Goal: Task Accomplishment & Management: Manage account settings

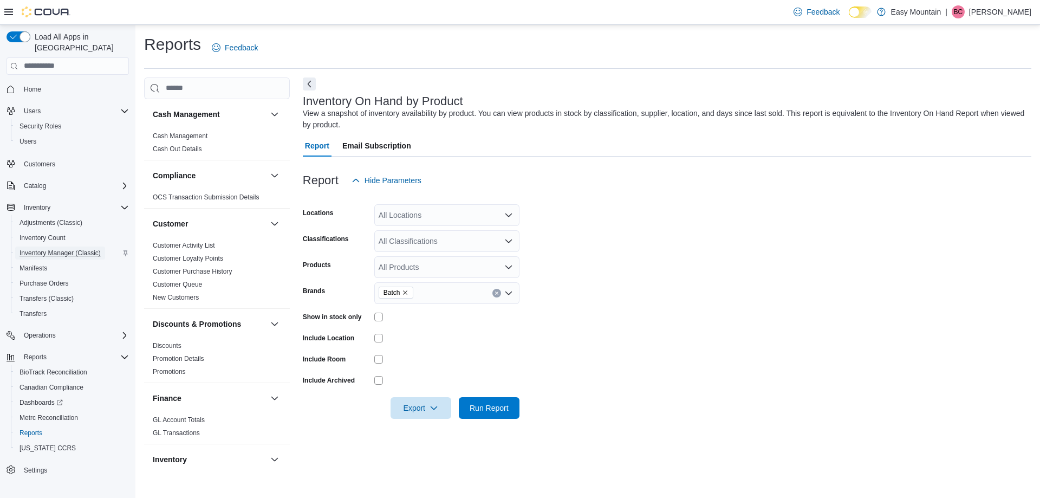
click at [36, 249] on span "Inventory Manager (Classic)" at bounding box center [59, 253] width 81 height 9
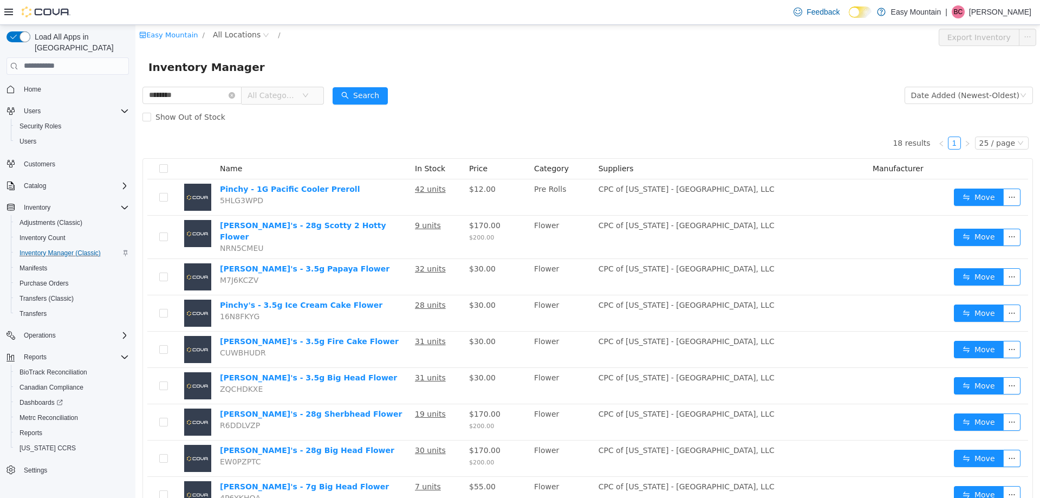
click at [302, 97] on span "All Categories" at bounding box center [275, 95] width 54 height 16
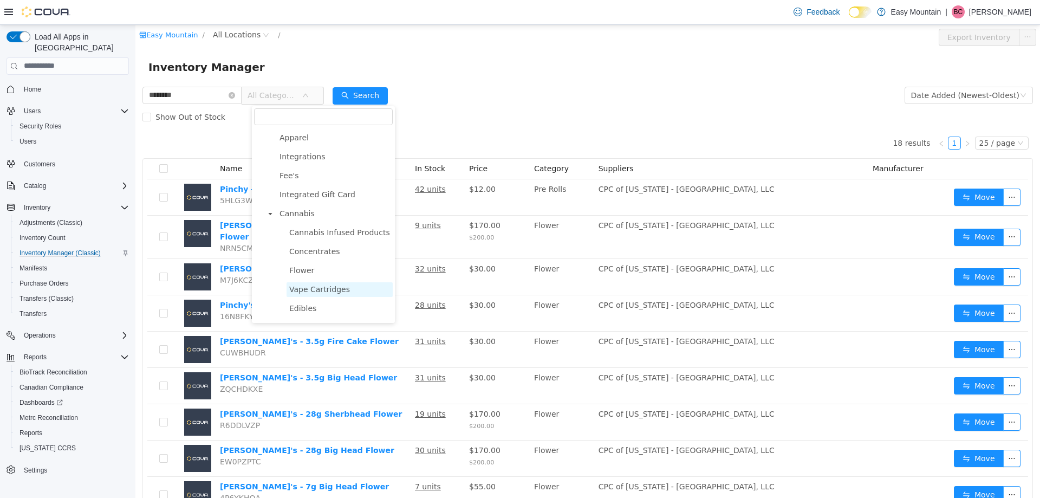
scroll to position [54, 0]
click at [317, 258] on span "Flower" at bounding box center [340, 252] width 106 height 15
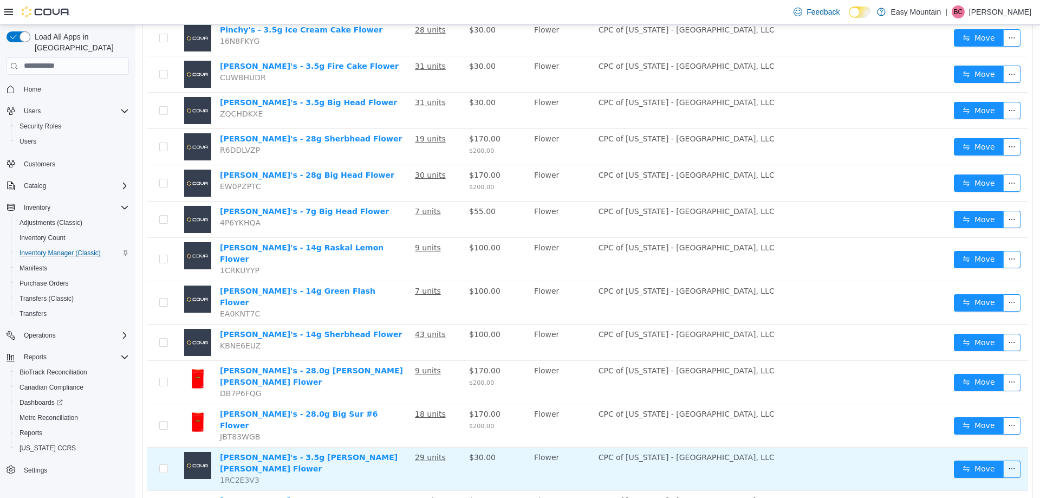
scroll to position [221, 0]
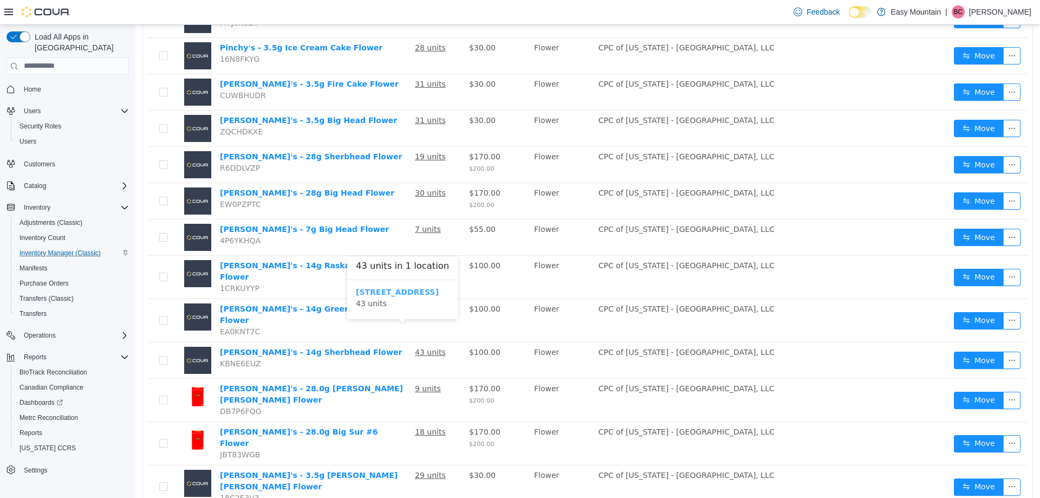
click at [439, 293] on b "7827 W Farm Rd 174 Republic Mo 65738" at bounding box center [397, 291] width 83 height 9
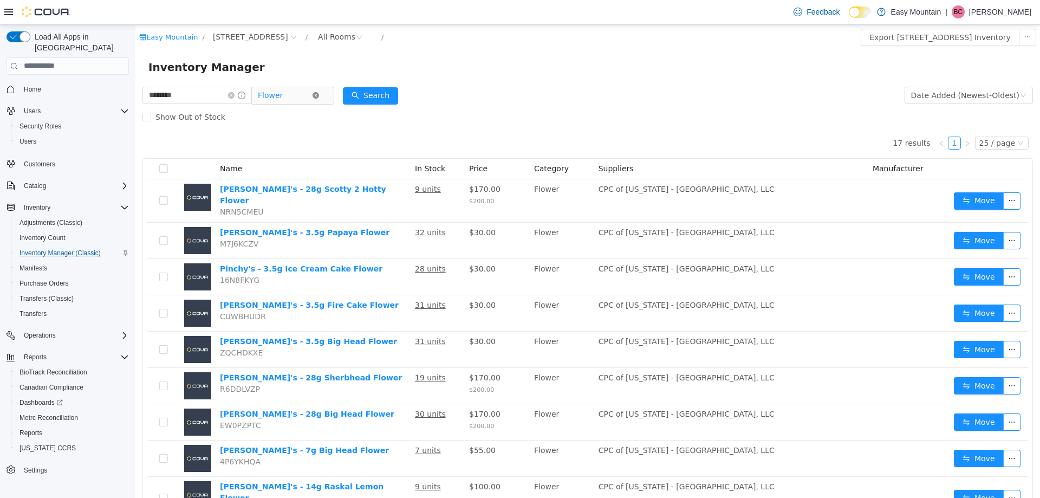
click at [319, 95] on icon "icon: close-circle" at bounding box center [316, 95] width 6 height 6
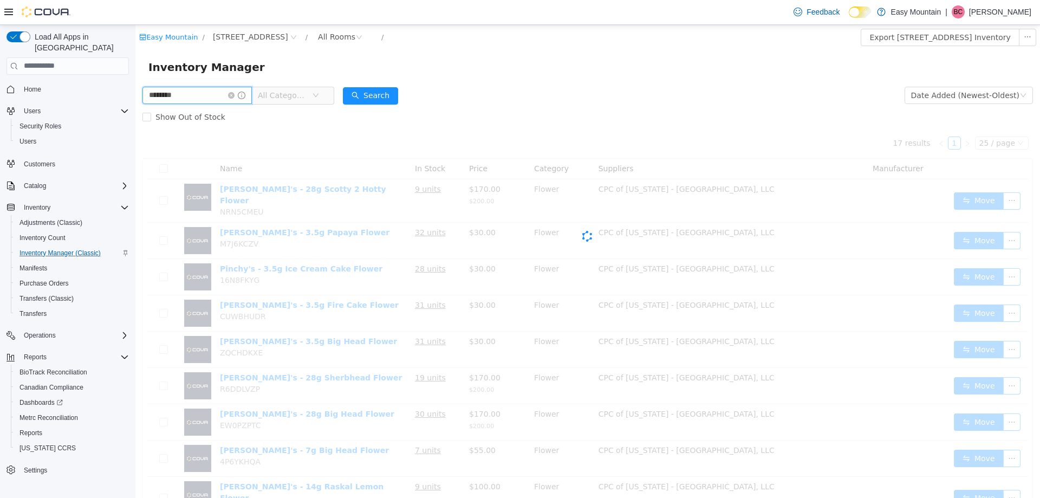
click at [212, 97] on input "********" at bounding box center [196, 94] width 109 height 17
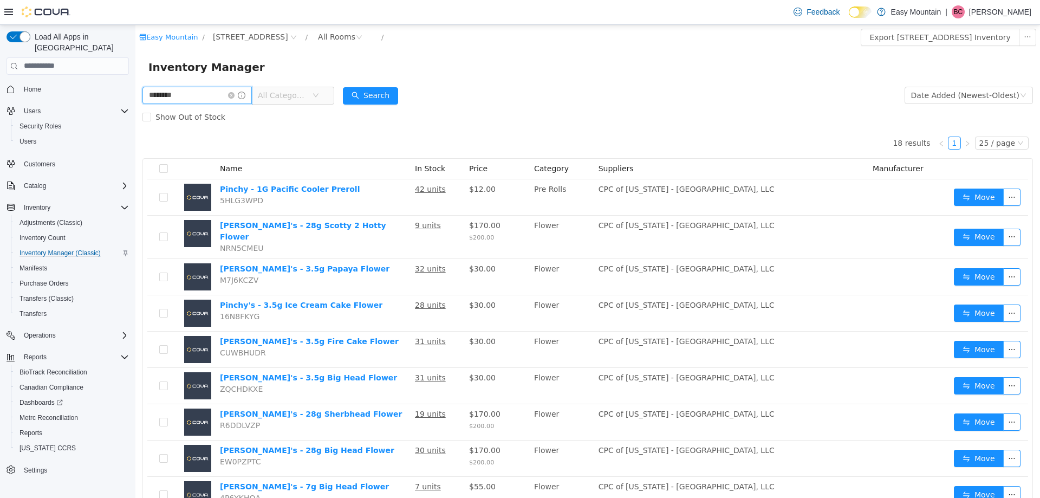
click at [212, 97] on input "********" at bounding box center [196, 94] width 109 height 17
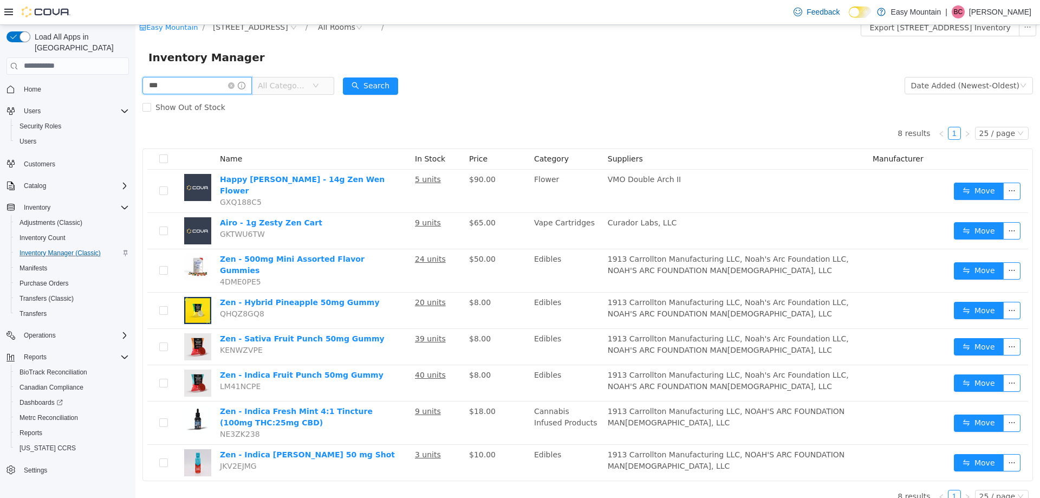
drag, startPoint x: 184, startPoint y: 90, endPoint x: 32, endPoint y: 45, distance: 158.7
click at [135, 45] on html "Easy Mountain / 7827 W Farm Rd 174 Republic Mo 65738 / All Rooms / Export 7827 …" at bounding box center [587, 251] width 905 height 473
type input "*****"
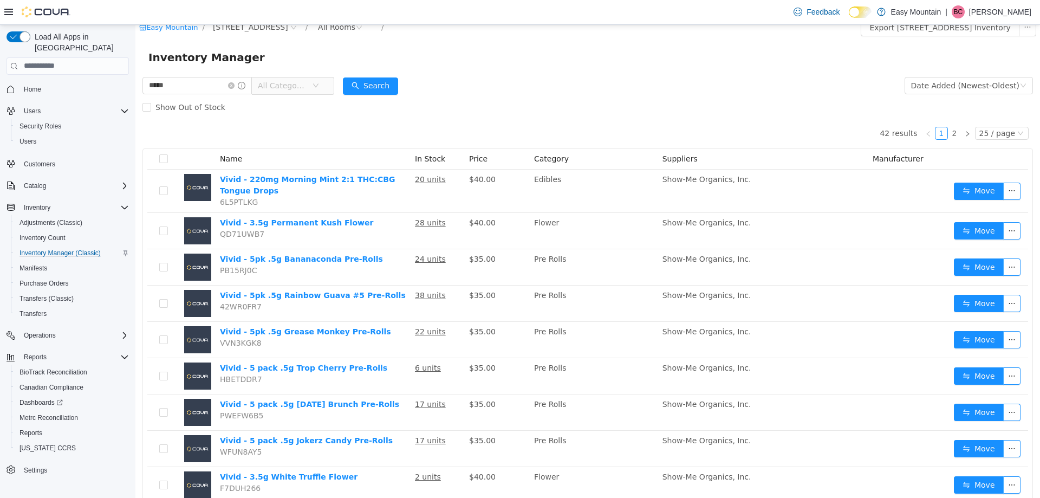
click at [302, 93] on span "All Categories" at bounding box center [285, 85] width 54 height 16
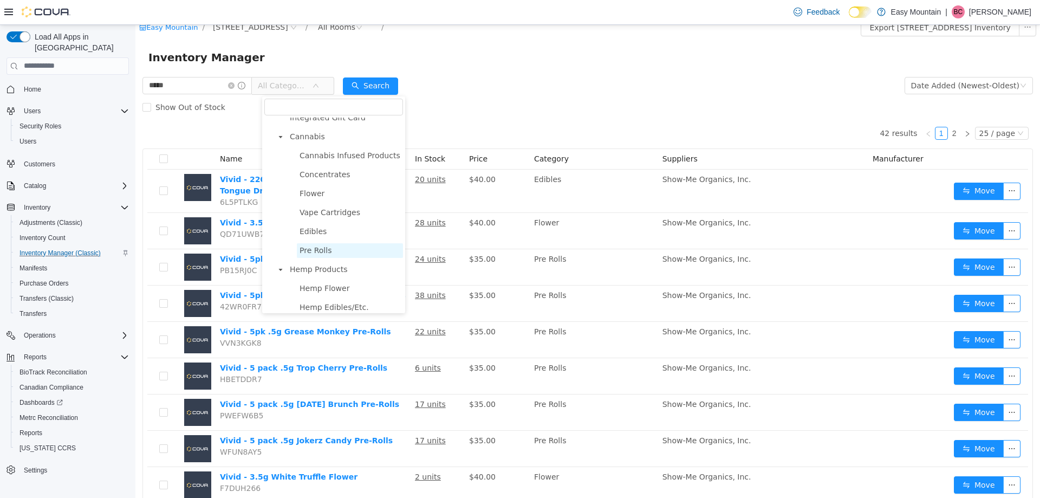
scroll to position [153, 0]
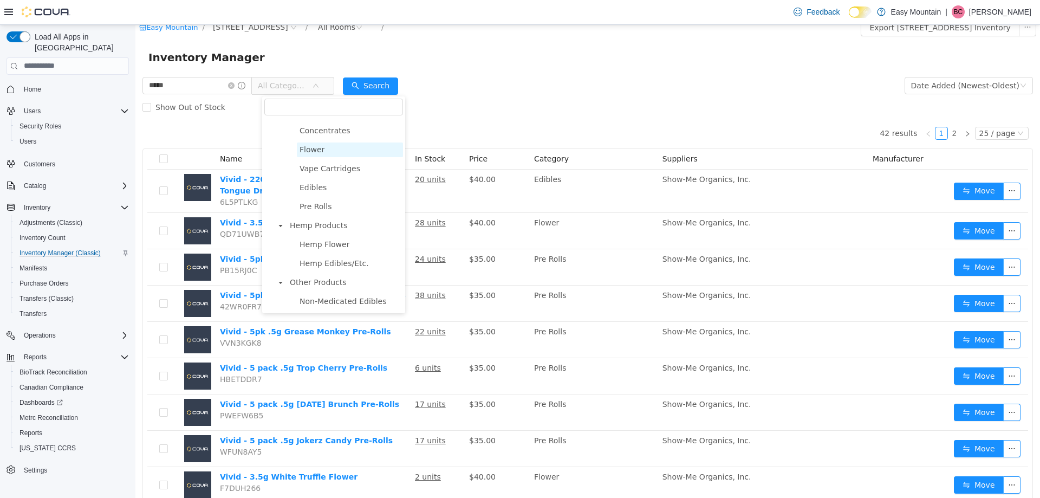
click at [327, 145] on span "Flower" at bounding box center [350, 149] width 106 height 15
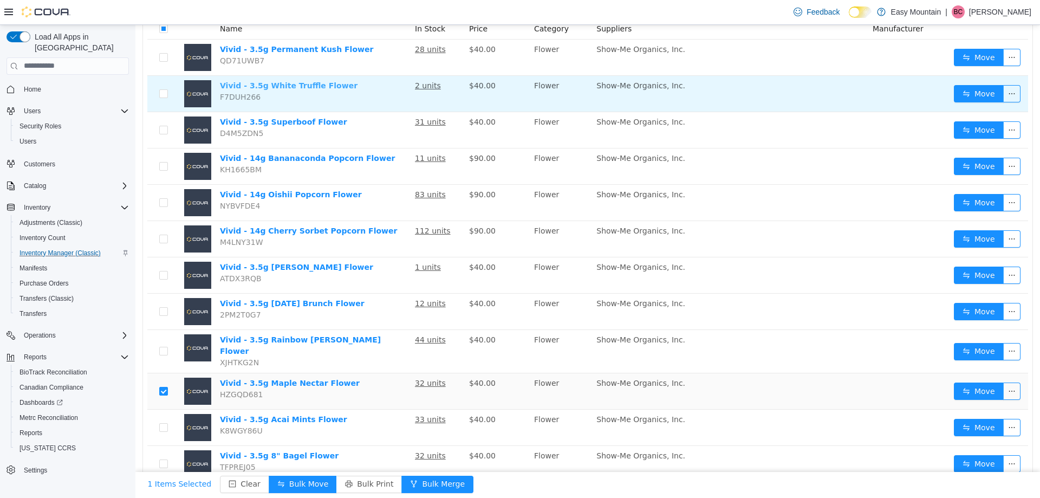
scroll to position [0, 0]
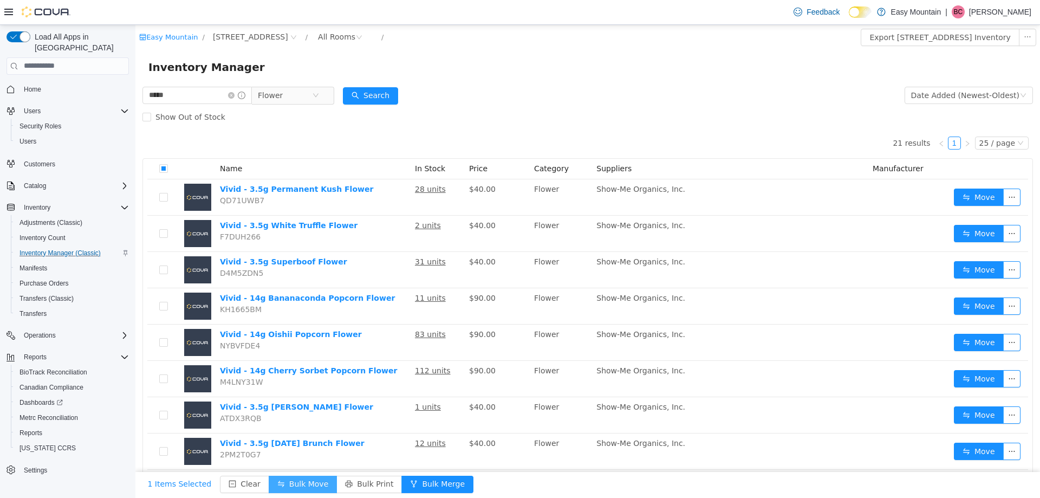
click at [282, 484] on button "Bulk Move" at bounding box center [303, 483] width 68 height 17
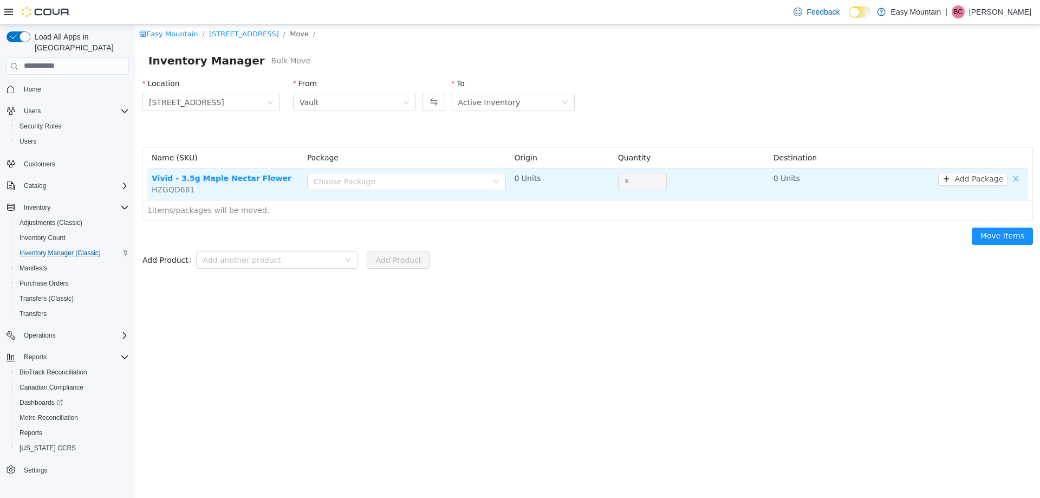
click at [1016, 177] on button "button" at bounding box center [1015, 178] width 16 height 13
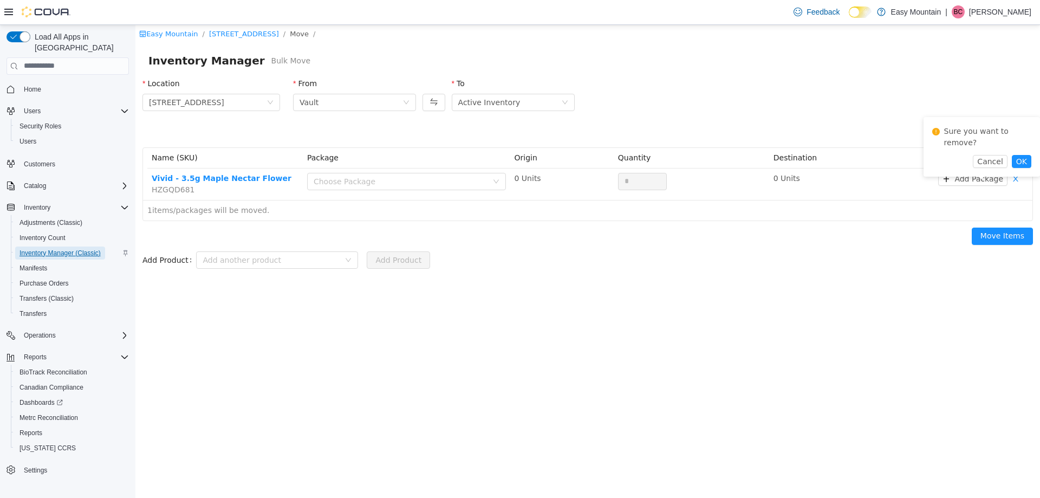
click at [58, 249] on span "Inventory Manager (Classic)" at bounding box center [59, 253] width 81 height 9
click at [229, 37] on link "7827 W Farm Rd 174 Republic Mo 65738" at bounding box center [244, 33] width 70 height 8
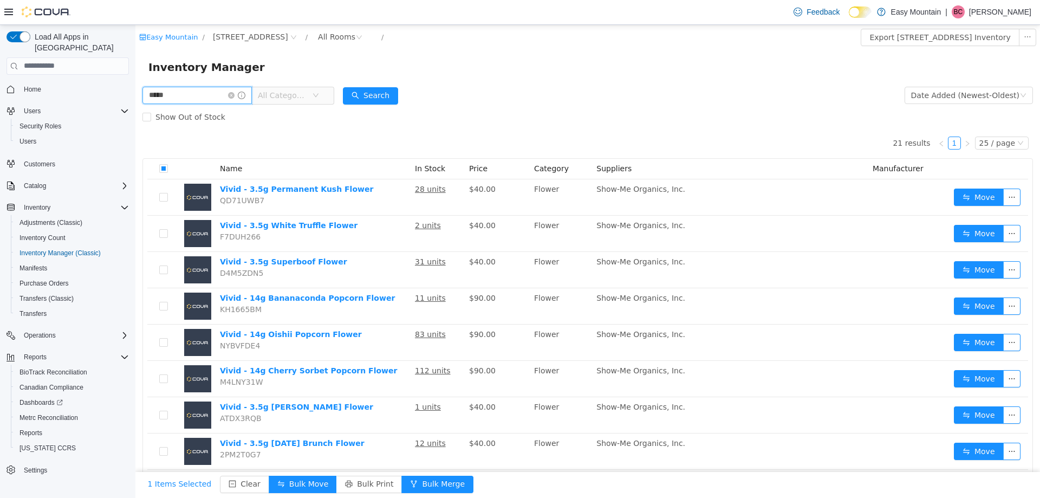
click at [191, 93] on input "*****" at bounding box center [196, 94] width 109 height 17
type input "*"
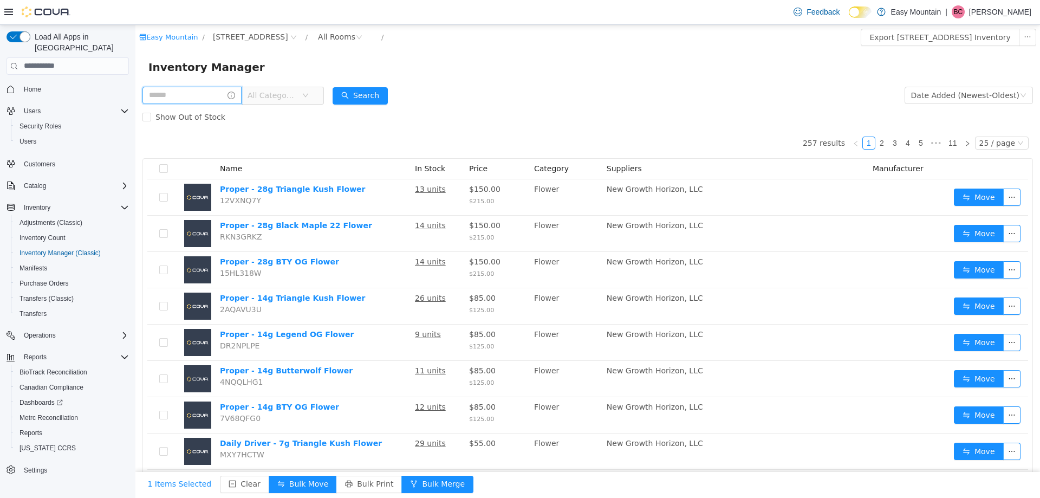
click at [205, 99] on input "text" at bounding box center [191, 94] width 99 height 17
type input "*****"
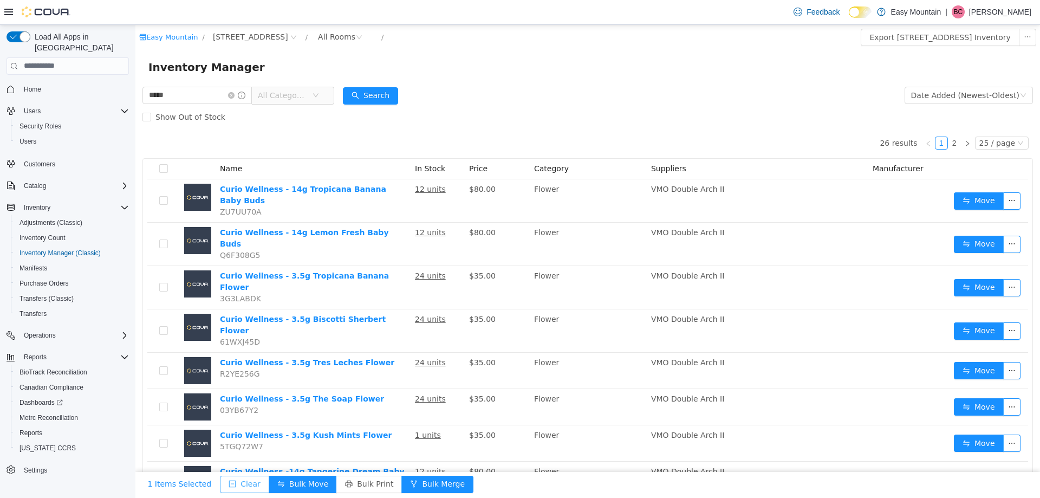
click at [236, 478] on button "Clear" at bounding box center [244, 483] width 49 height 17
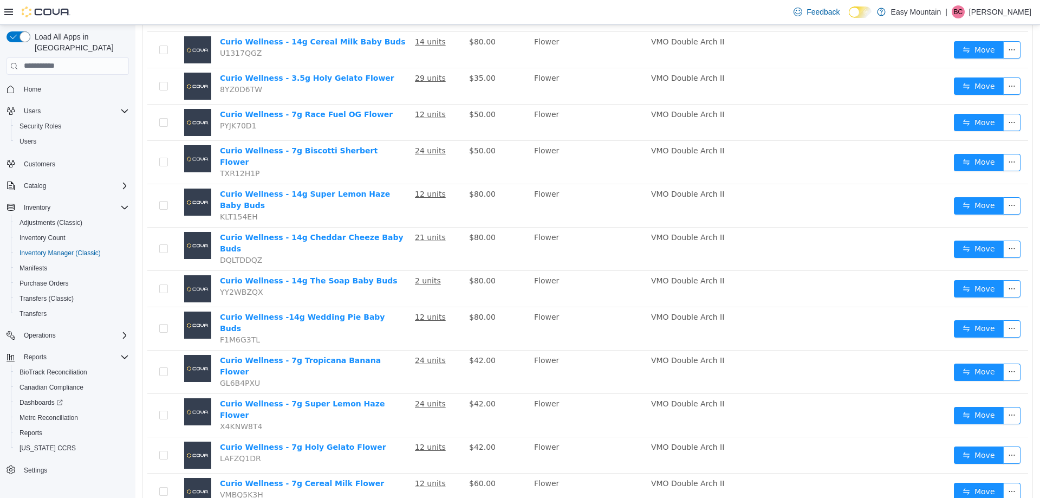
scroll to position [620, 0]
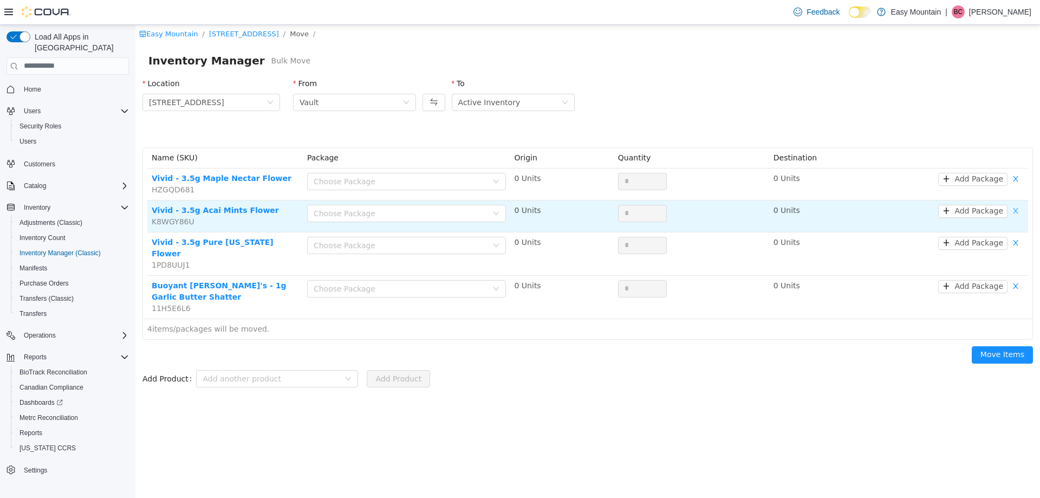
click at [1017, 210] on button "button" at bounding box center [1015, 210] width 16 height 13
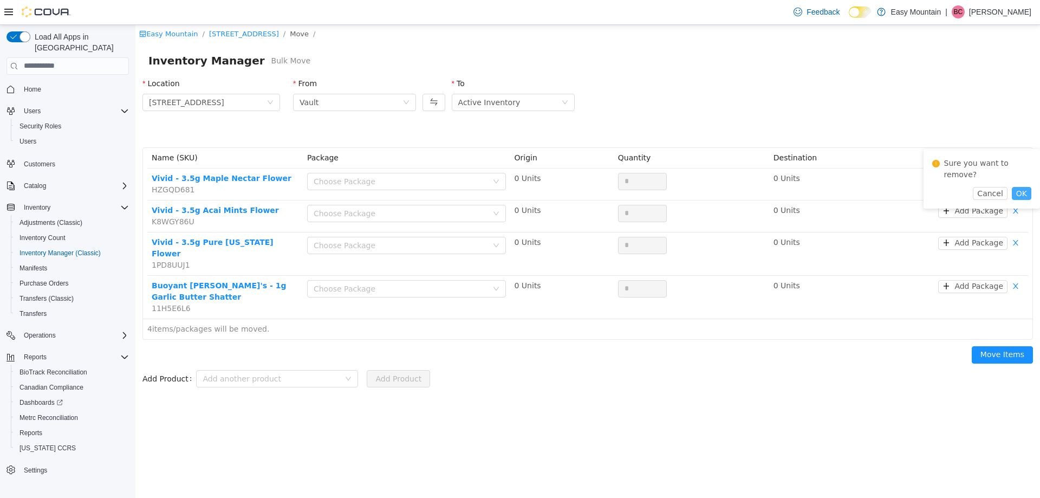
click at [1020, 186] on button "OK" at bounding box center [1021, 192] width 19 height 13
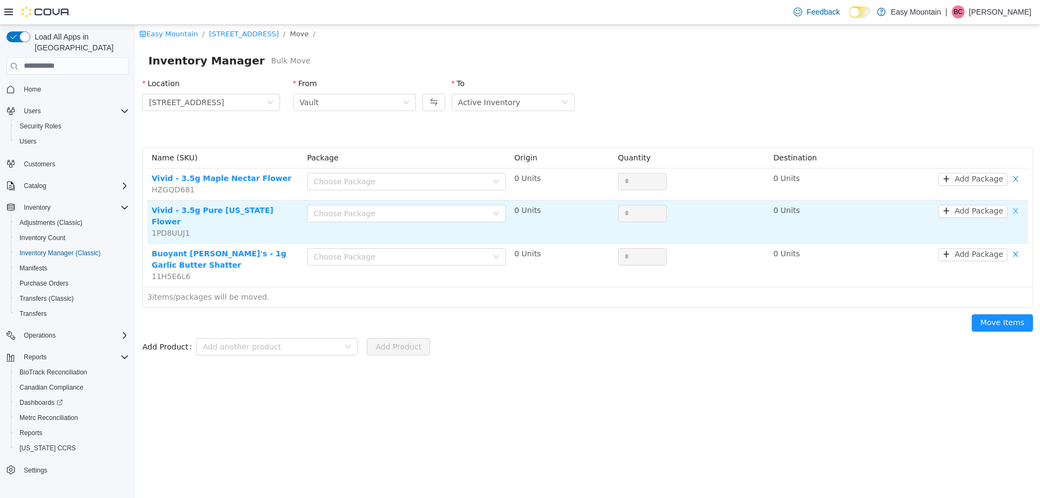
click at [1017, 211] on button "button" at bounding box center [1015, 210] width 16 height 13
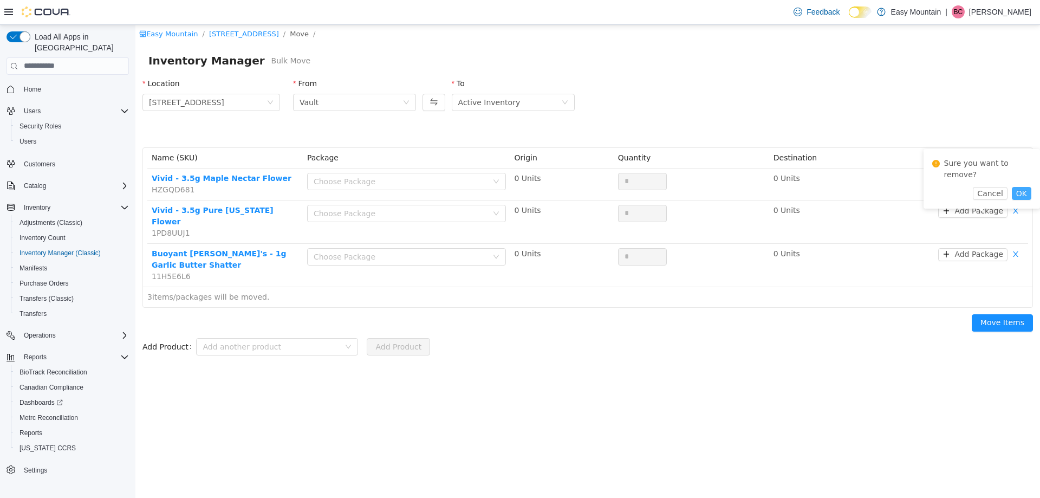
click at [1023, 186] on button "OK" at bounding box center [1021, 192] width 19 height 13
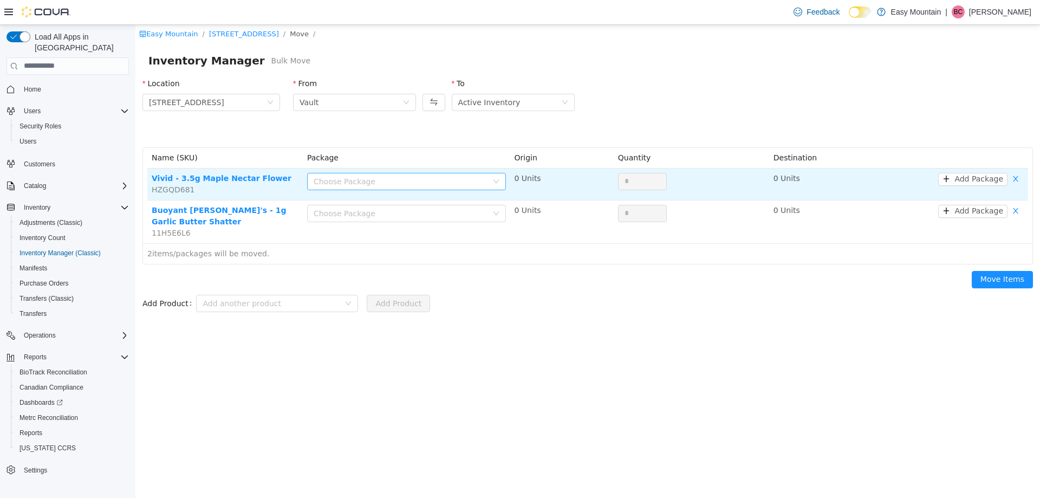
click at [349, 185] on div "Choose Package" at bounding box center [401, 180] width 174 height 11
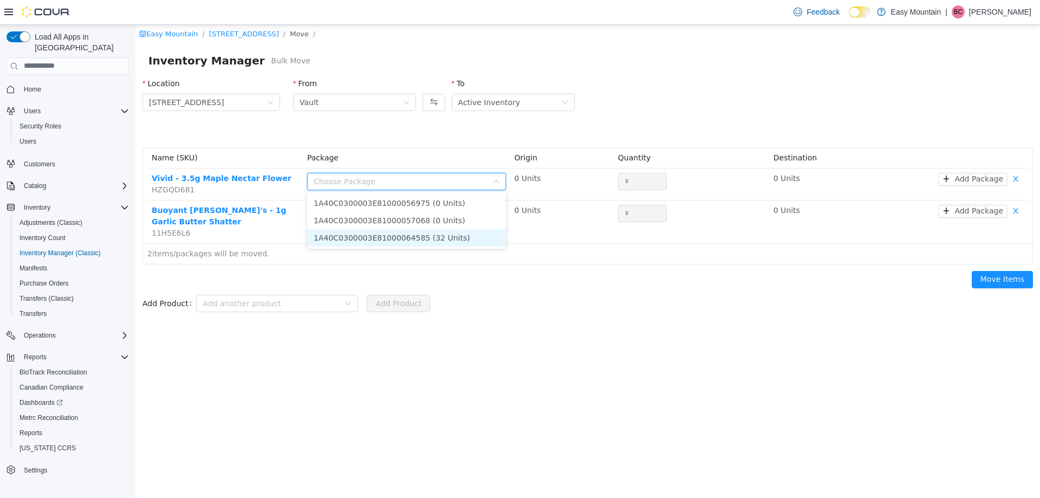
click at [388, 235] on li "1A40C0300003E81000064585 (32 Units)" at bounding box center [406, 237] width 199 height 17
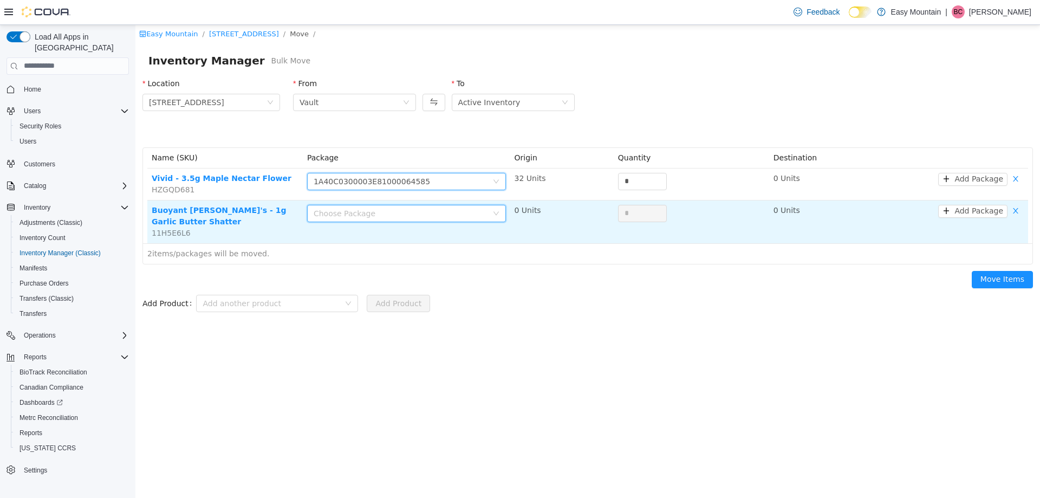
click at [408, 205] on div "Choose Package" at bounding box center [403, 213] width 179 height 16
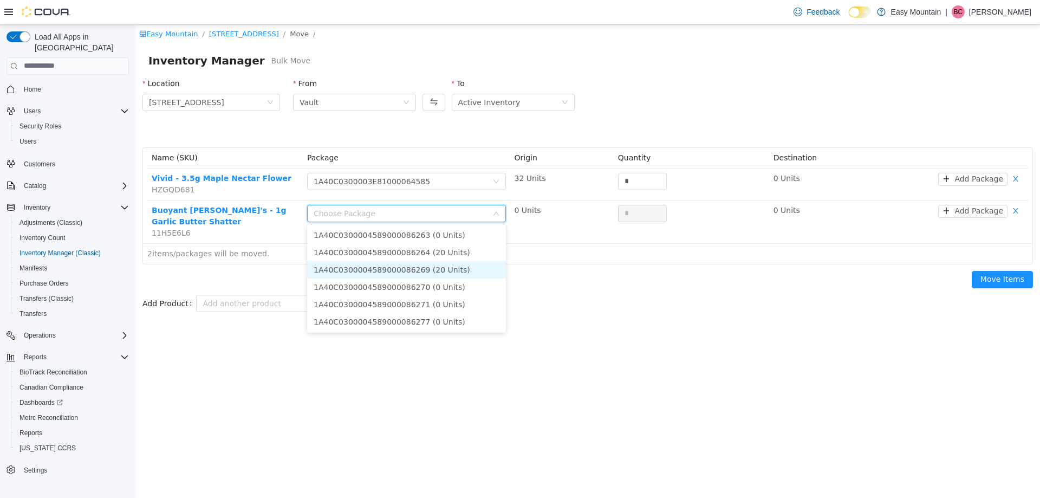
click at [440, 266] on li "1A40C0300004589000086269 (20 Units)" at bounding box center [406, 269] width 199 height 17
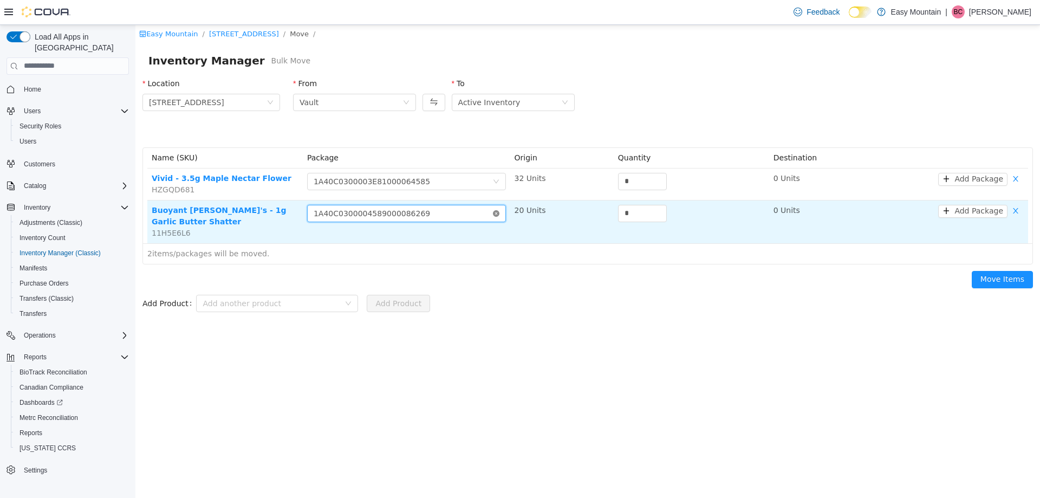
click at [497, 211] on icon "icon: close-circle" at bounding box center [496, 213] width 6 height 6
click at [463, 211] on div "Choose Package" at bounding box center [401, 212] width 174 height 11
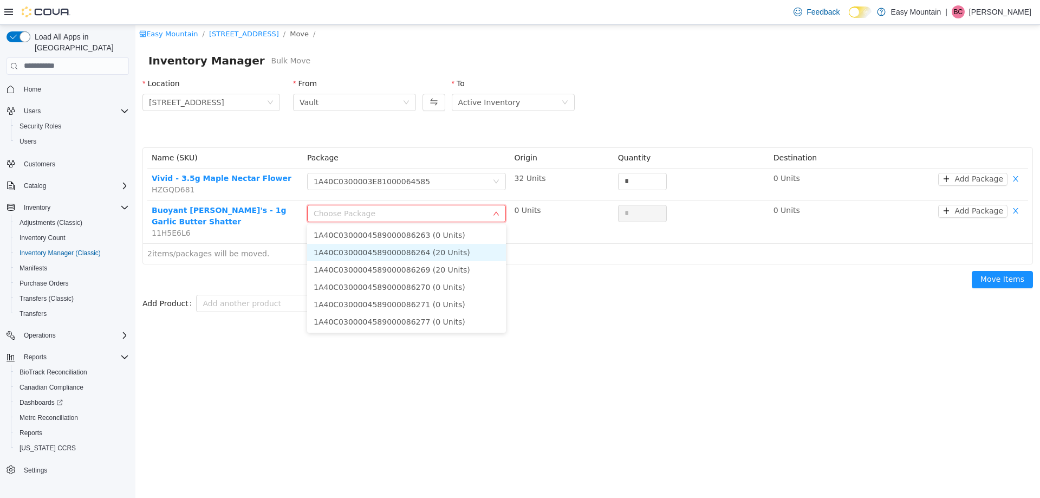
click at [420, 252] on li "1A40C0300004589000086264 (20 Units)" at bounding box center [406, 251] width 199 height 17
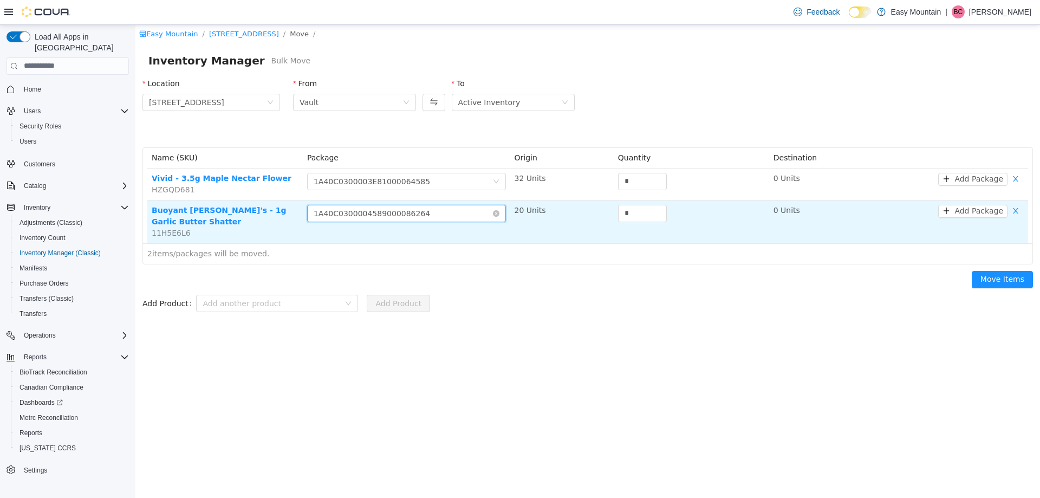
click at [487, 214] on div "Choose Package 1A40C0300004589000086264" at bounding box center [403, 213] width 179 height 16
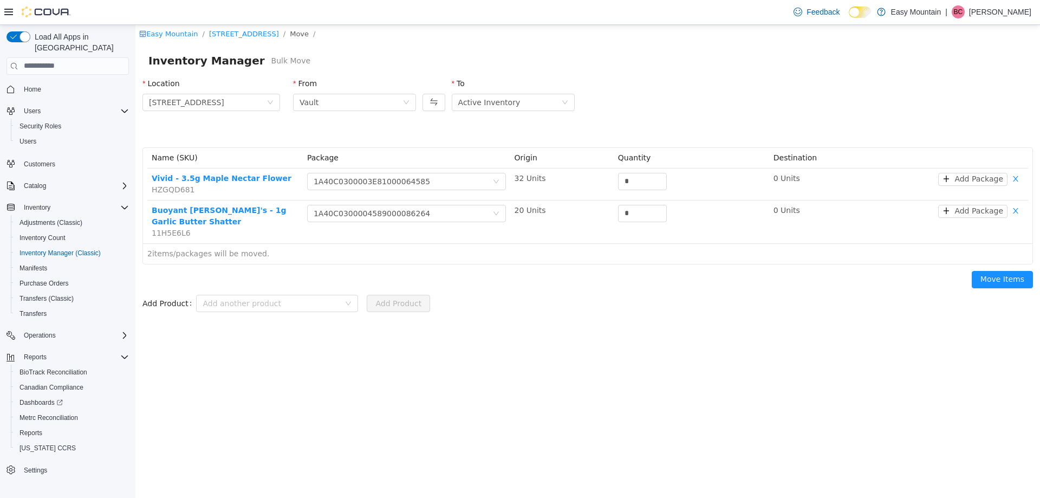
click at [597, 270] on div "Move Items" at bounding box center [587, 281] width 903 height 35
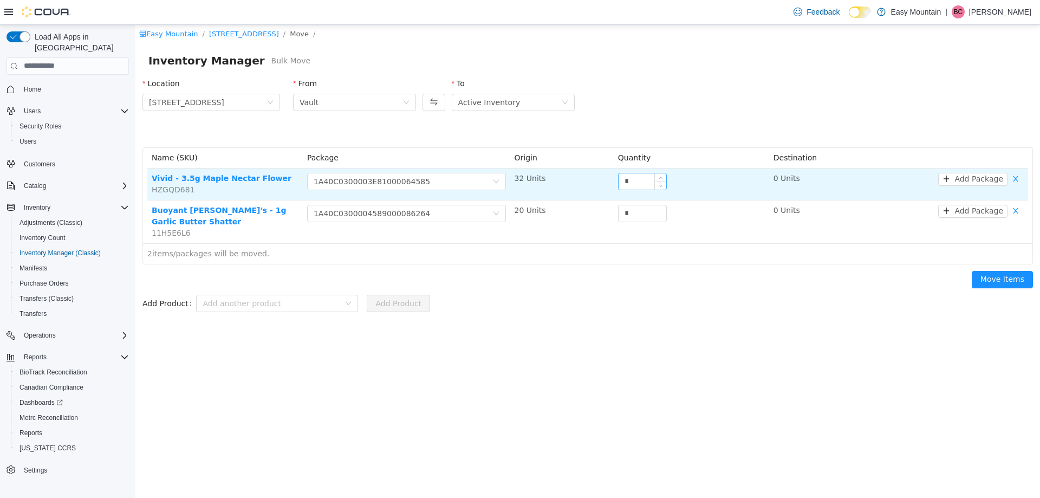
click at [637, 180] on input "*" at bounding box center [643, 181] width 48 height 16
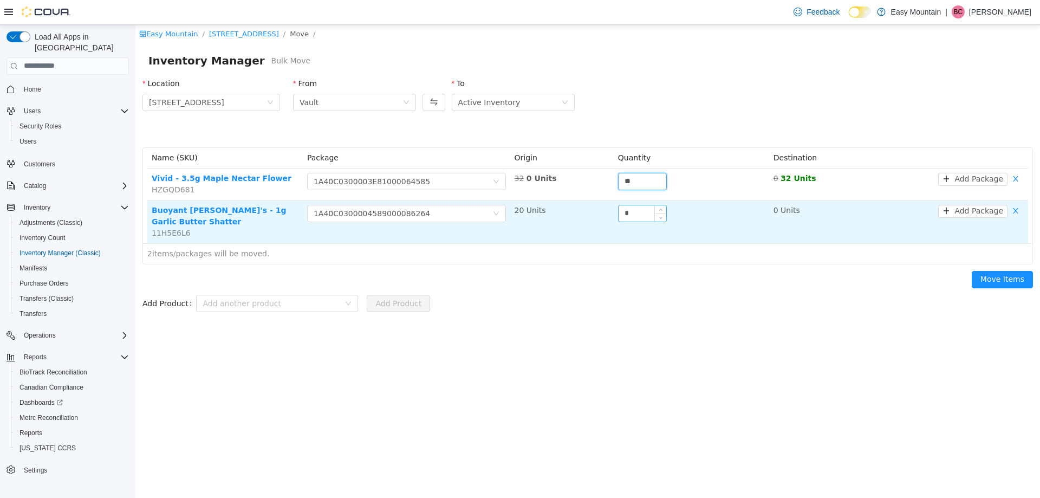
type input "**"
click at [624, 209] on input "*" at bounding box center [643, 213] width 48 height 16
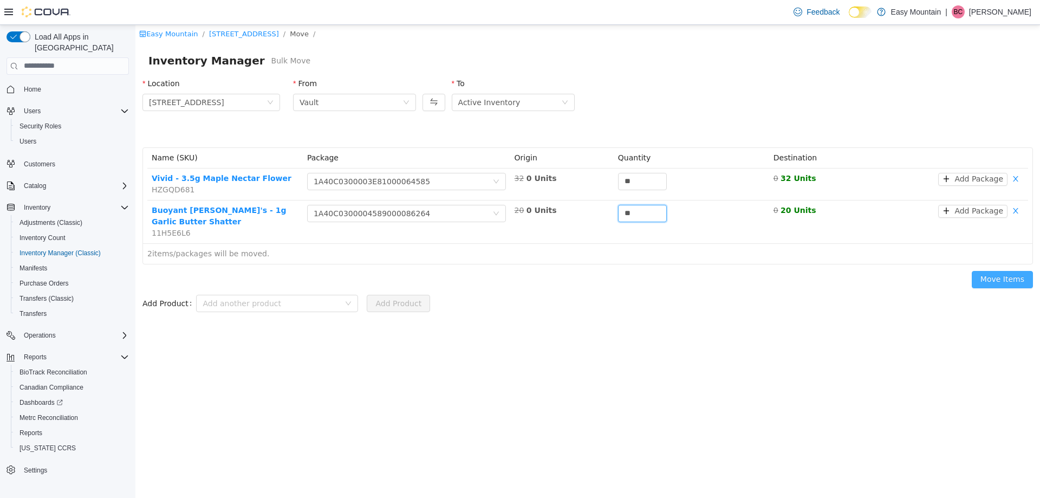
type input "**"
click at [1003, 270] on button "Move Items" at bounding box center [1002, 278] width 61 height 17
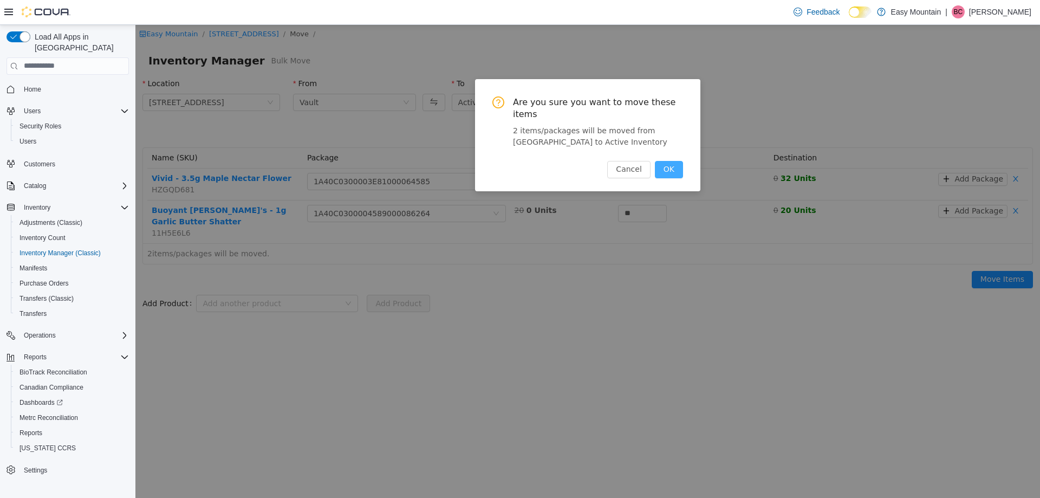
click at [674, 160] on button "OK" at bounding box center [669, 168] width 28 height 17
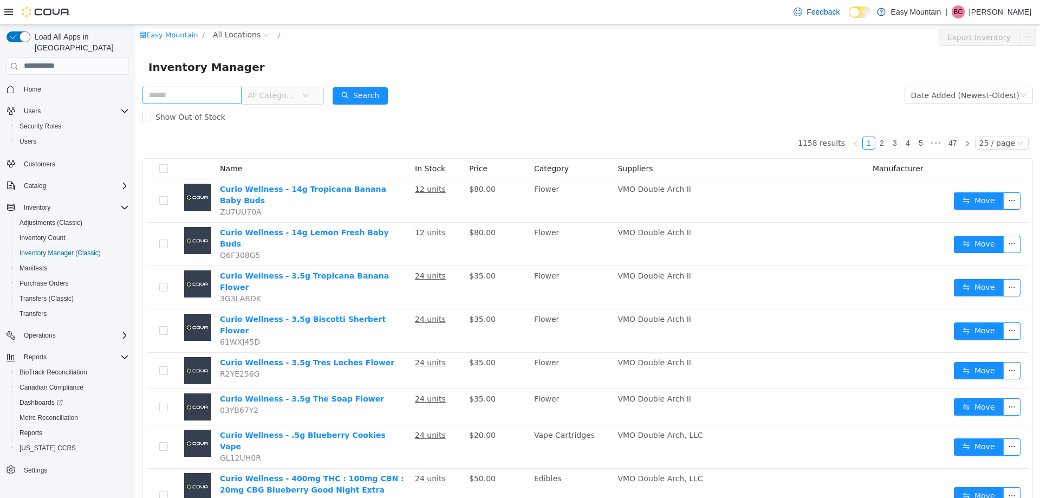
click at [187, 94] on input "text" at bounding box center [191, 94] width 99 height 17
type input "***"
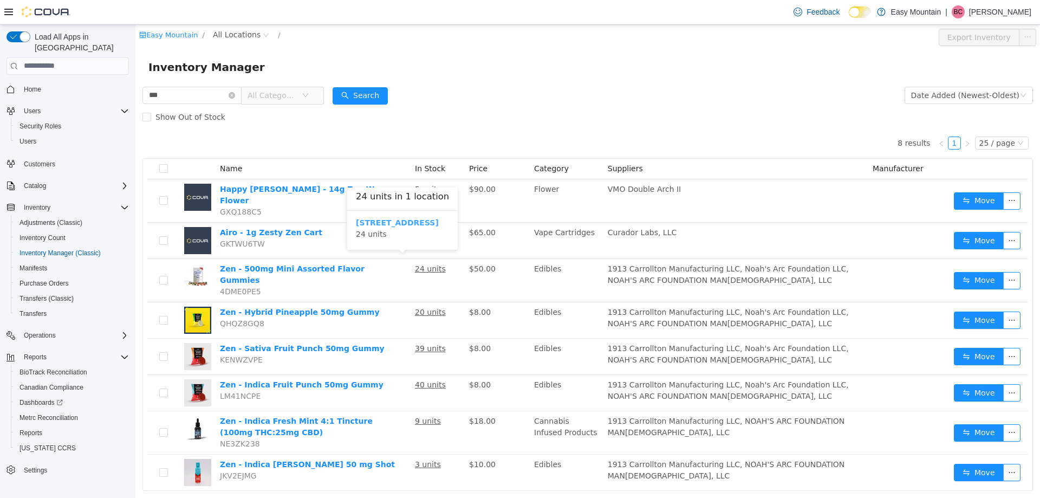
click at [439, 219] on b "7827 W Farm Rd 174 Republic Mo 65738" at bounding box center [397, 222] width 83 height 9
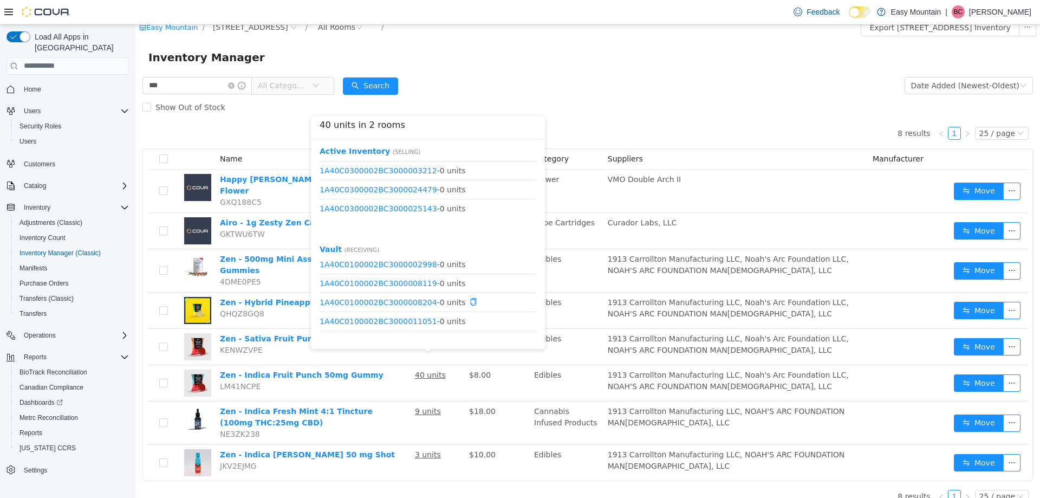
scroll to position [336, 0]
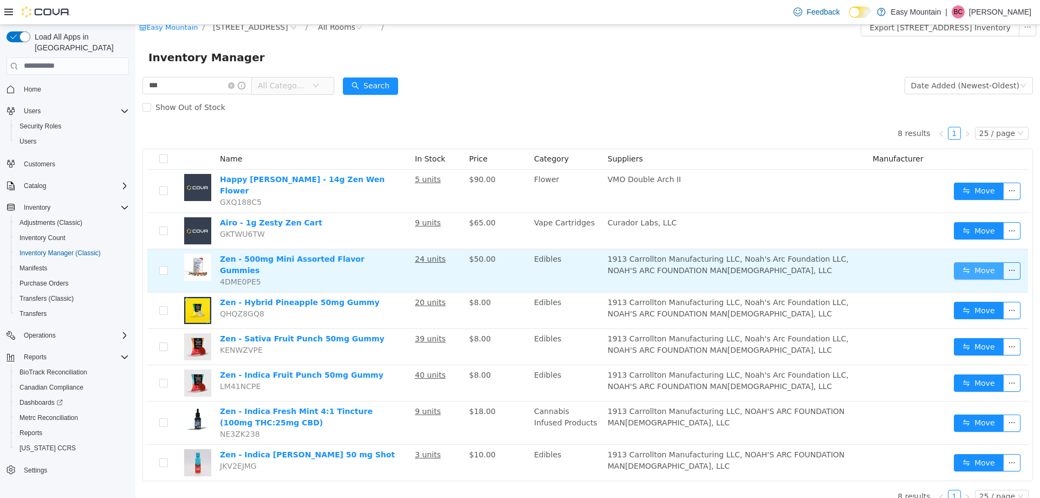
drag, startPoint x: 973, startPoint y: 258, endPoint x: 815, endPoint y: 274, distance: 159.5
click at [972, 262] on button "Move" at bounding box center [979, 270] width 50 height 17
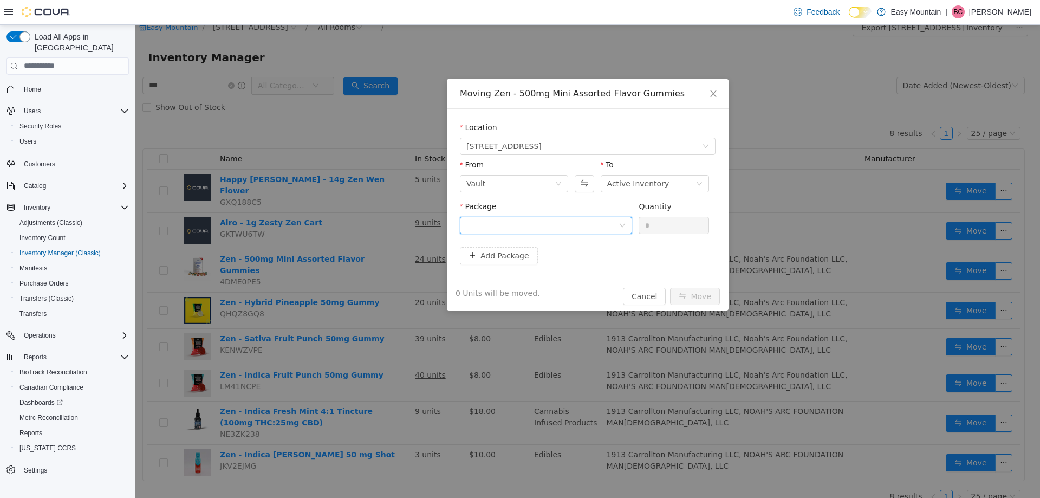
click at [567, 225] on div at bounding box center [542, 225] width 152 height 16
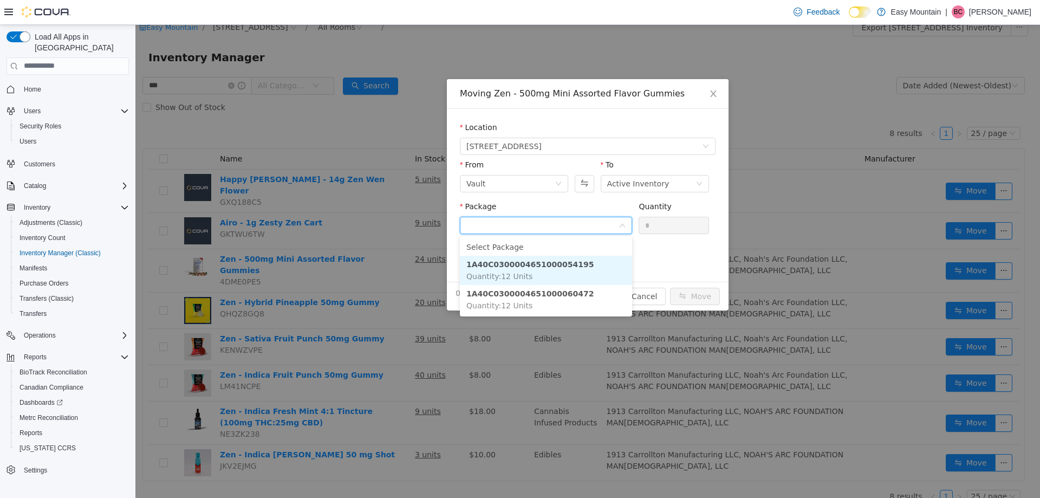
drag, startPoint x: 575, startPoint y: 269, endPoint x: 600, endPoint y: 263, distance: 25.6
click at [575, 270] on li "1A40C0300004651000054195 Quantity : 12 Units" at bounding box center [546, 269] width 172 height 29
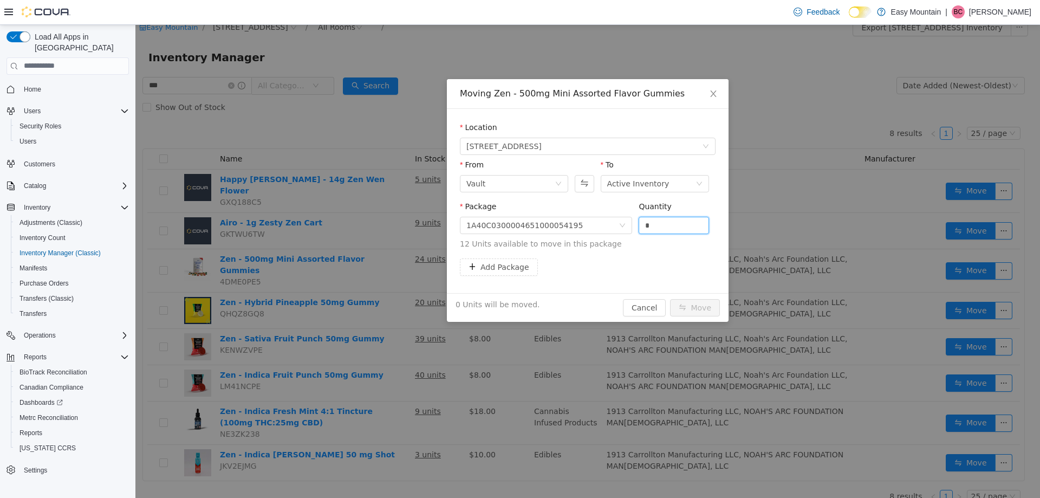
drag, startPoint x: 672, startPoint y: 227, endPoint x: 472, endPoint y: 241, distance: 200.4
click at [472, 241] on span "Package 1A40C0300004651000054195 Quantity * 12 Units available to move in this …" at bounding box center [588, 225] width 256 height 48
type input "**"
click at [670, 298] on button "Move" at bounding box center [695, 306] width 50 height 17
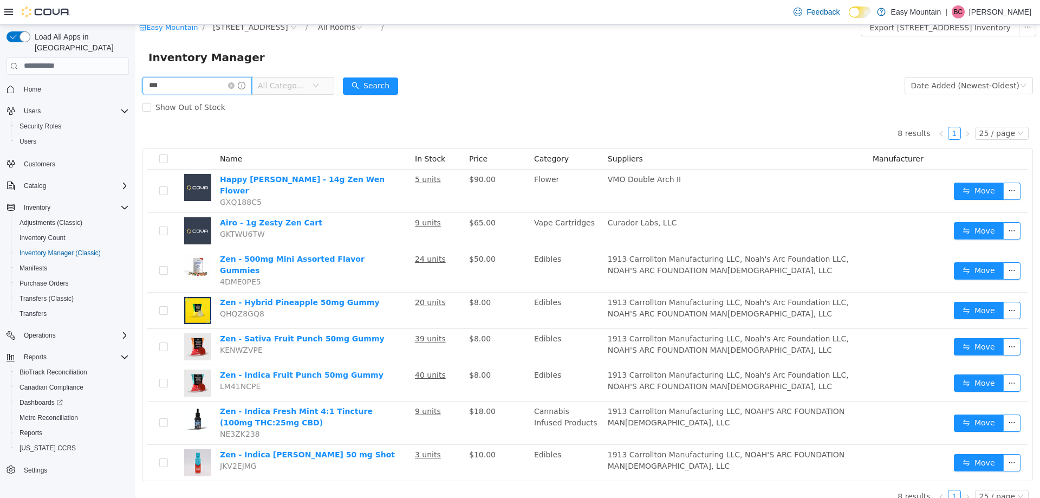
click at [167, 84] on input "***" at bounding box center [196, 84] width 109 height 17
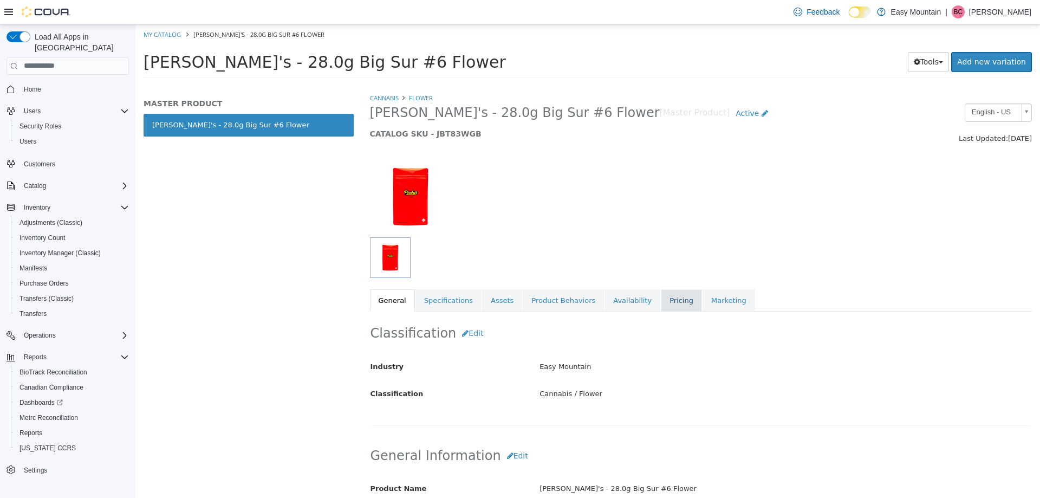
click at [661, 289] on link "Pricing" at bounding box center [681, 300] width 41 height 23
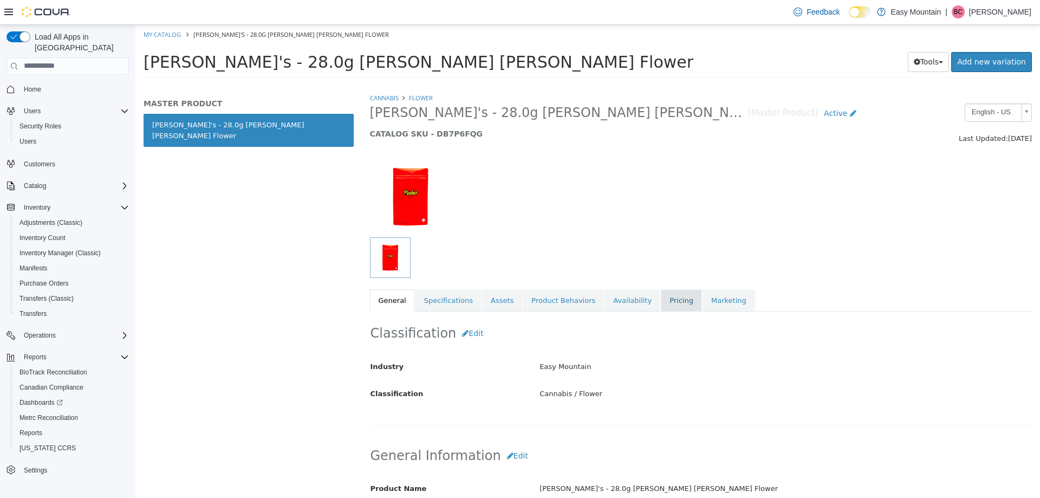
click at [662, 300] on link "Pricing" at bounding box center [681, 300] width 41 height 23
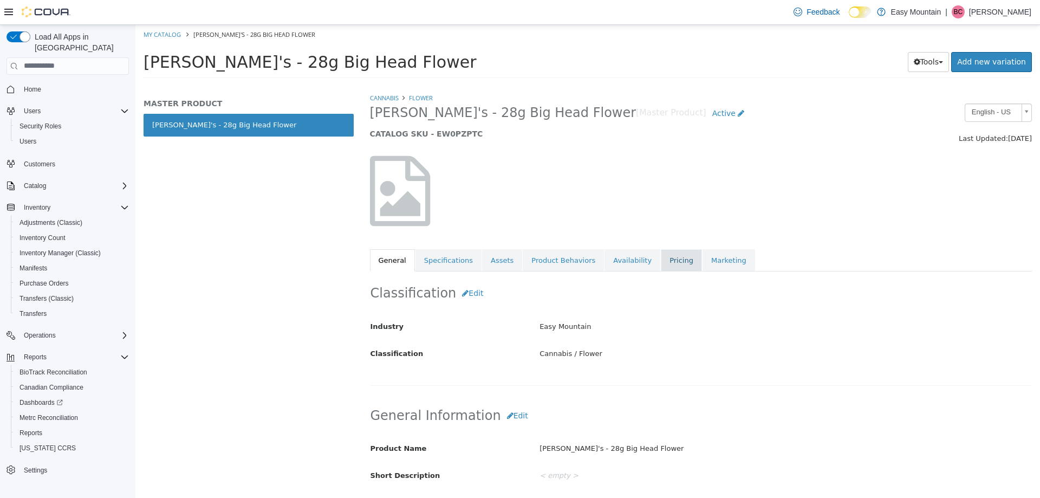
click at [661, 261] on link "Pricing" at bounding box center [681, 260] width 41 height 23
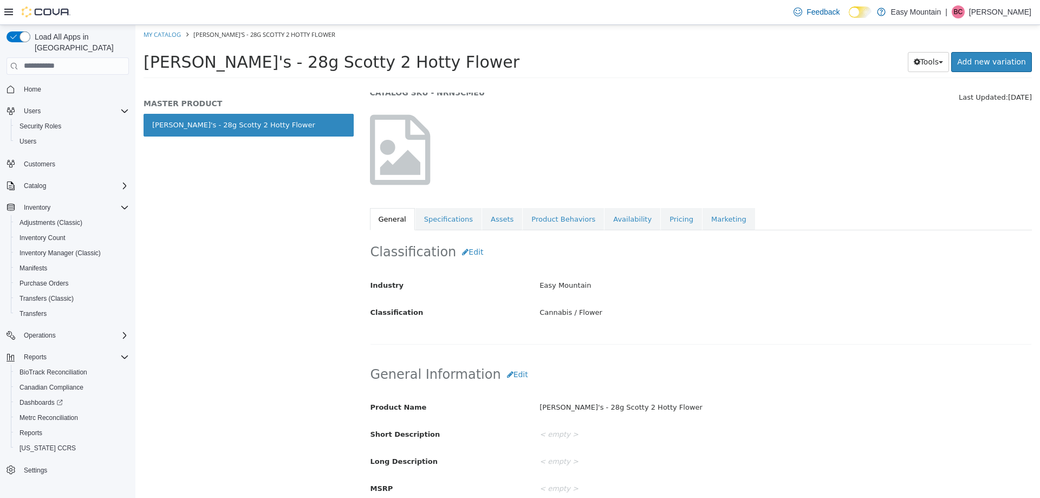
scroll to position [108, 0]
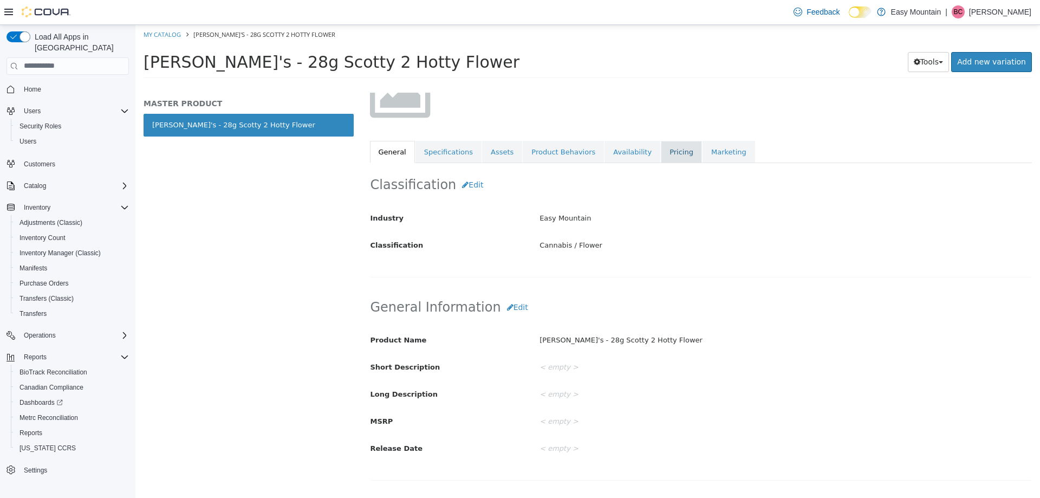
click at [661, 150] on link "Pricing" at bounding box center [681, 151] width 41 height 23
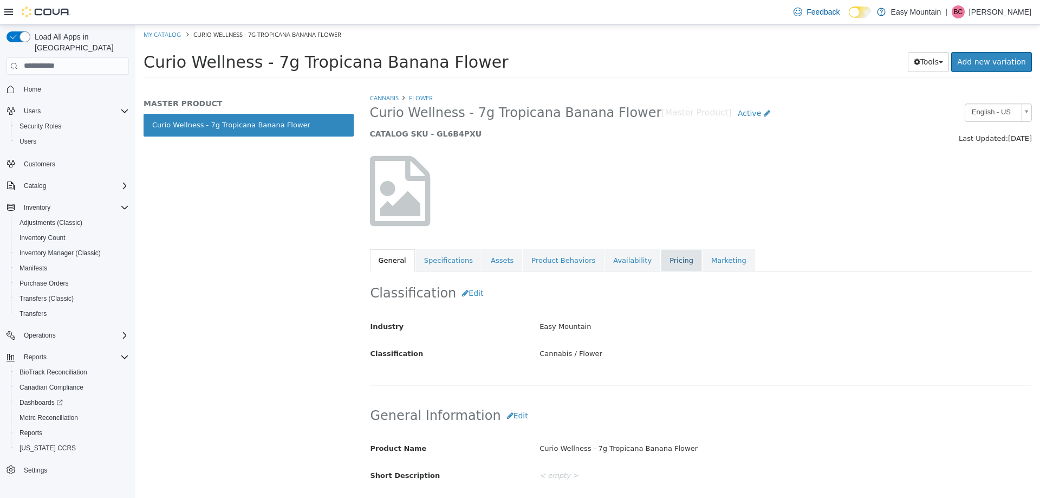
click at [661, 261] on link "Pricing" at bounding box center [681, 260] width 41 height 23
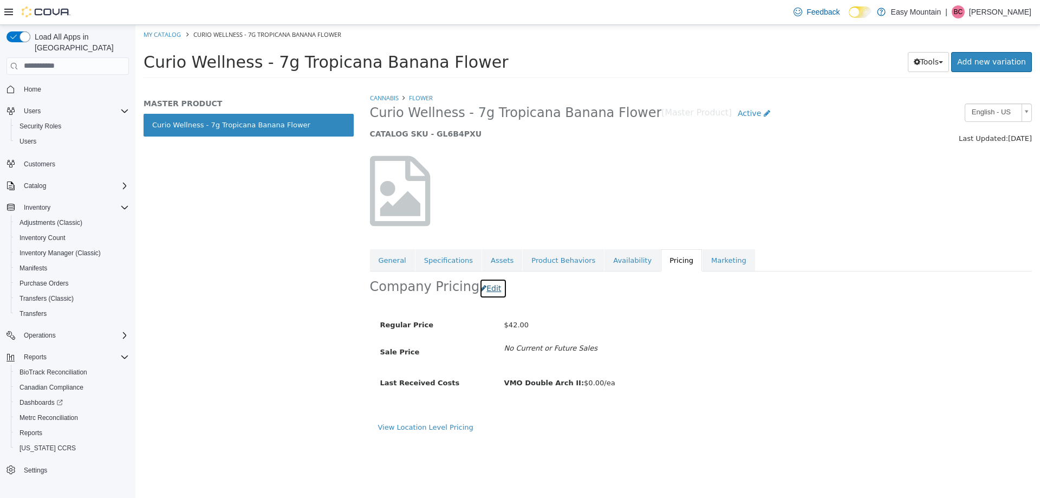
click at [487, 290] on button "Edit" at bounding box center [493, 288] width 28 height 20
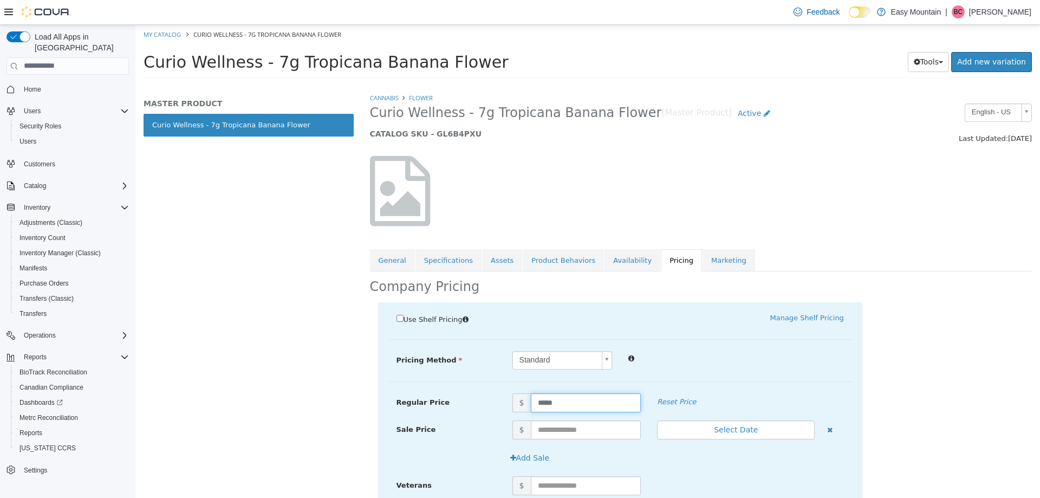
drag, startPoint x: 565, startPoint y: 404, endPoint x: 453, endPoint y: 407, distance: 112.7
click at [453, 407] on div "Regular Price $ ***** Reset Price" at bounding box center [620, 402] width 464 height 19
type input "**"
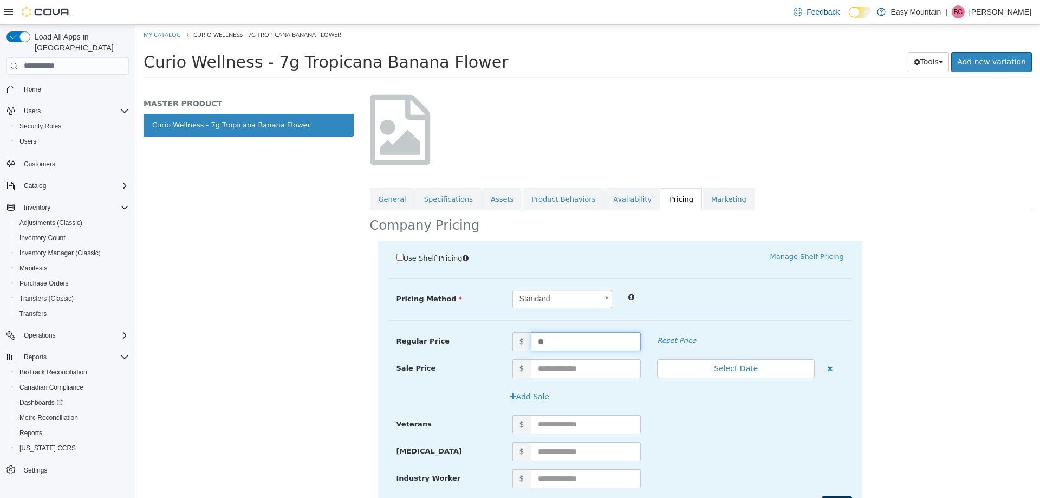
scroll to position [119, 0]
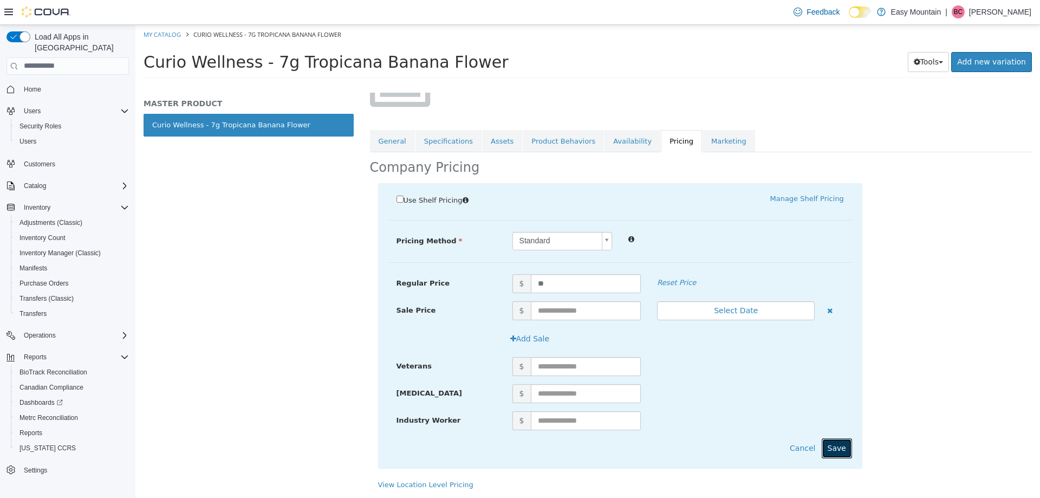
click at [832, 449] on button "Save" at bounding box center [837, 448] width 30 height 20
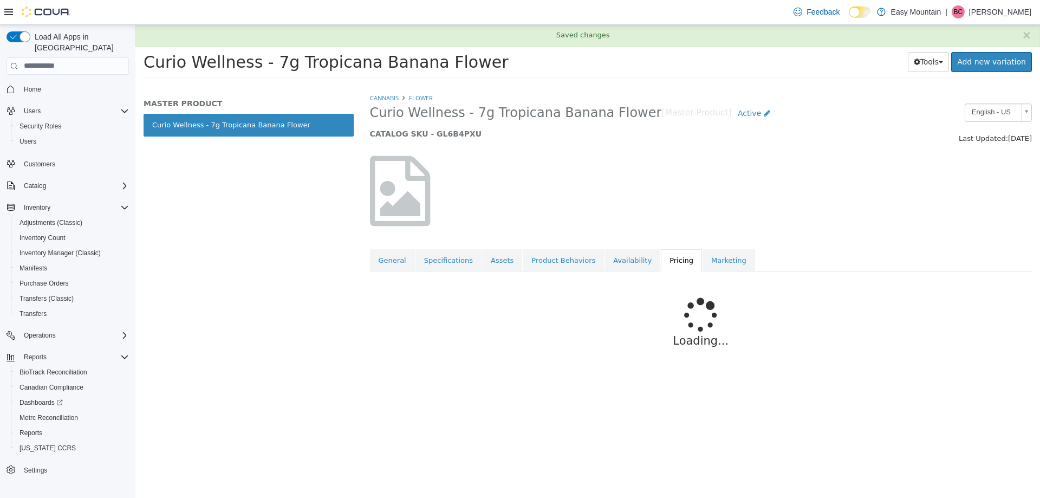
scroll to position [0, 0]
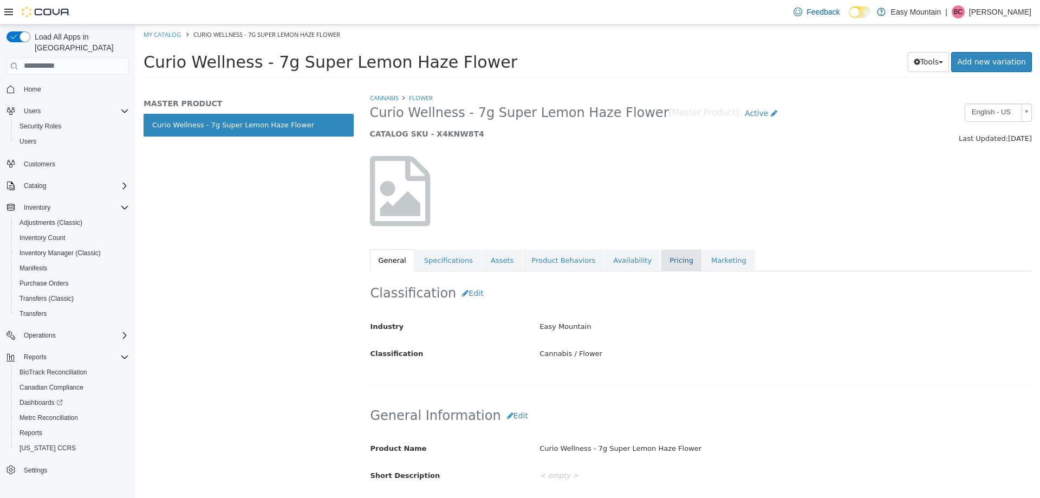
click at [661, 263] on link "Pricing" at bounding box center [681, 260] width 41 height 23
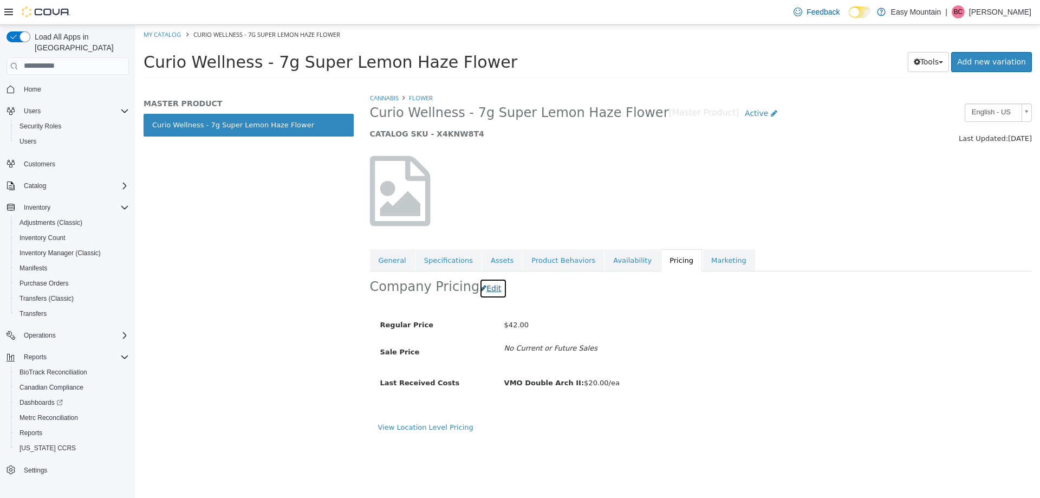
click at [485, 285] on button "Edit" at bounding box center [493, 288] width 28 height 20
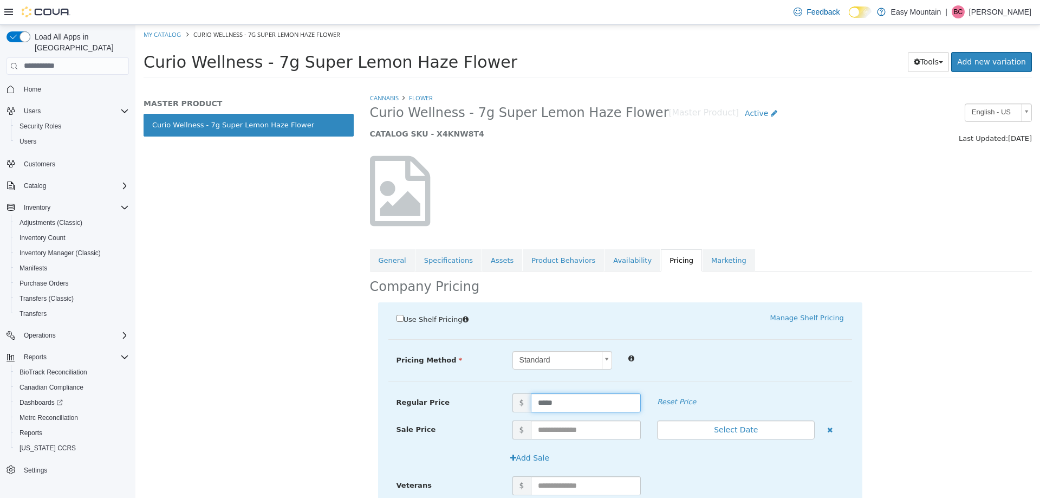
drag, startPoint x: 583, startPoint y: 402, endPoint x: 374, endPoint y: 381, distance: 210.1
click at [374, 381] on div "Use Shelf Pricing    Manage Shelf Pricing Shelf Price Select a Shelf Price Shel…" at bounding box center [701, 450] width 662 height 296
type input "**"
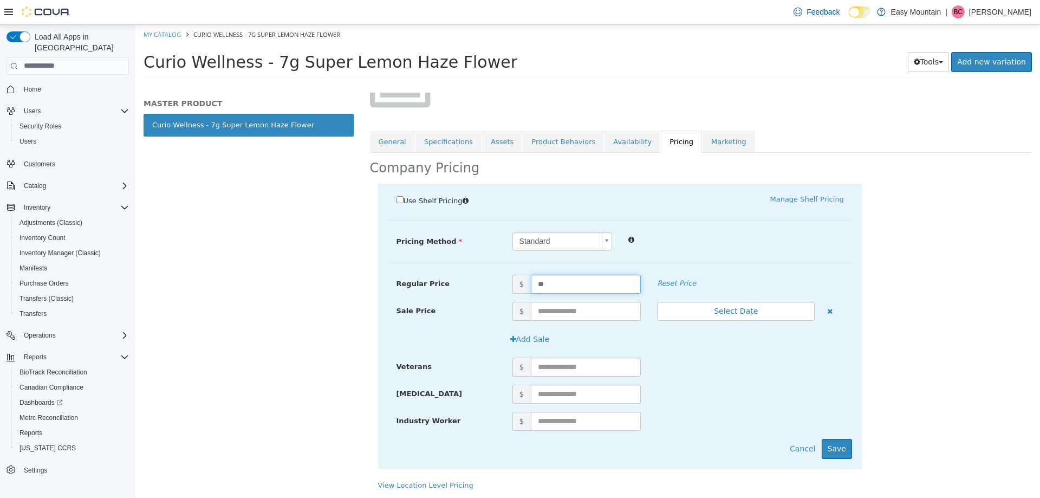
scroll to position [119, 0]
click at [828, 445] on button "Save" at bounding box center [837, 448] width 30 height 20
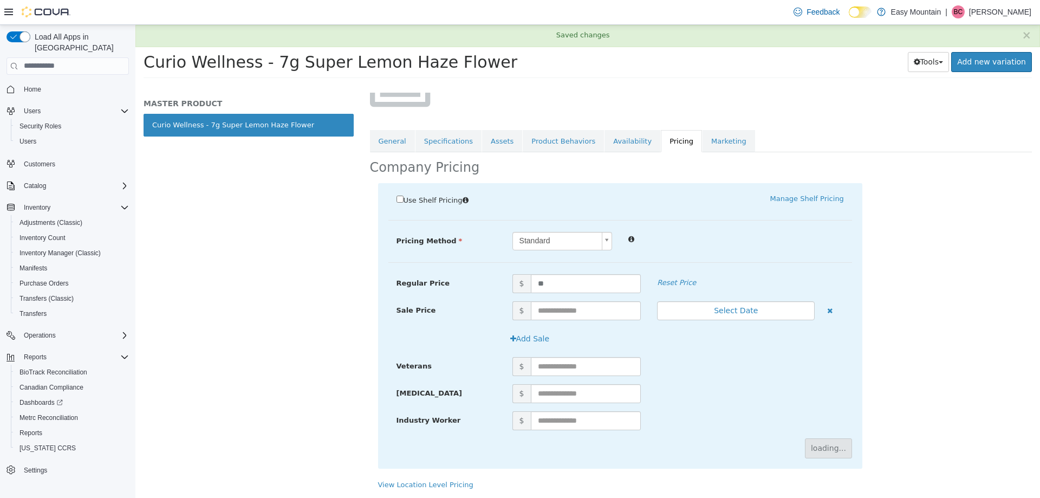
scroll to position [0, 0]
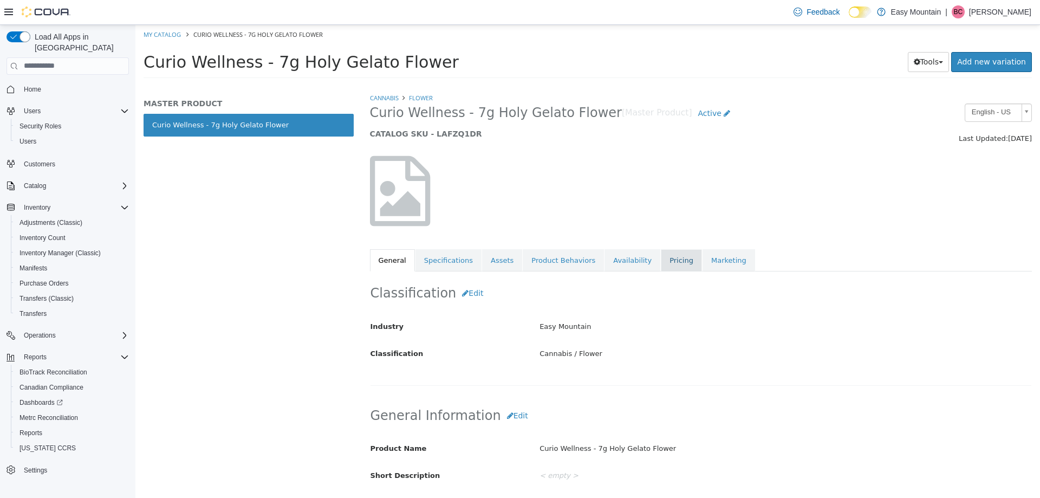
click at [661, 258] on link "Pricing" at bounding box center [681, 260] width 41 height 23
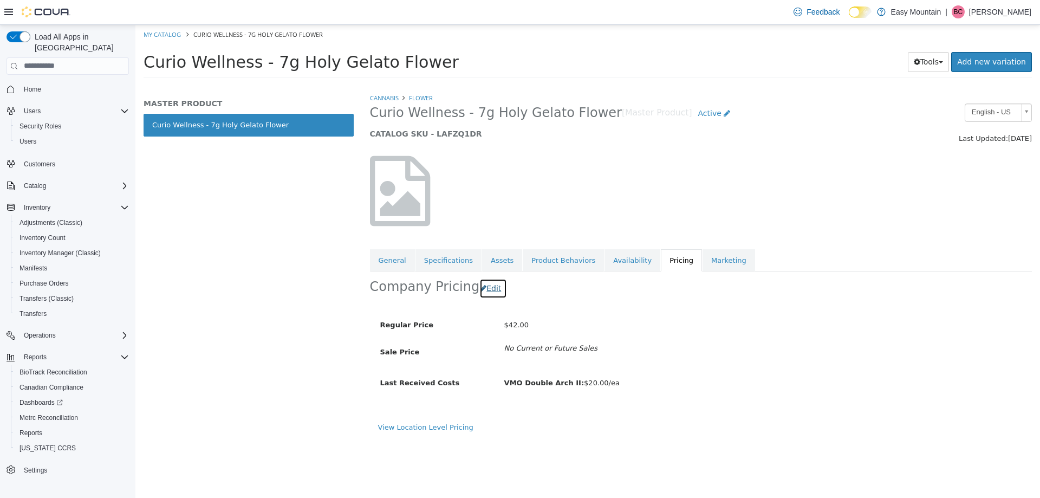
click at [480, 284] on button "Edit" at bounding box center [493, 288] width 28 height 20
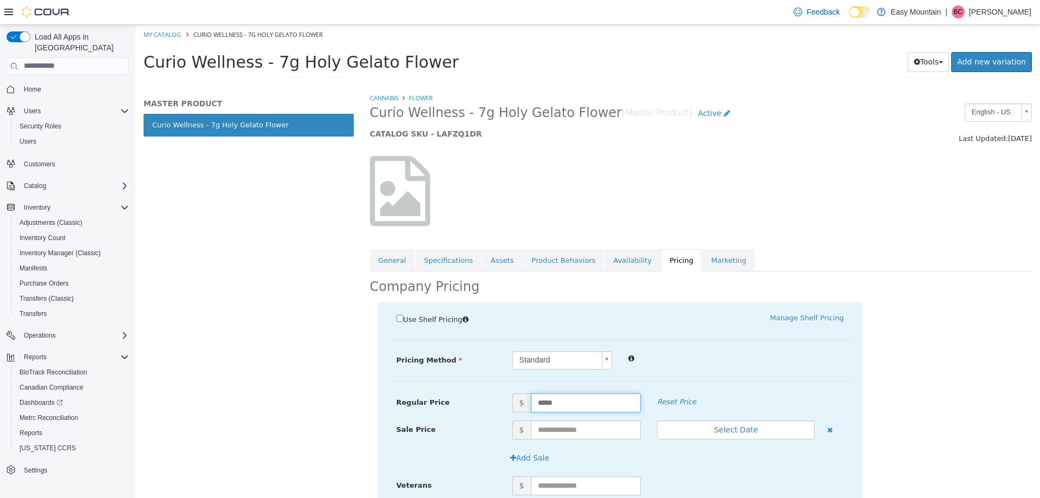
drag, startPoint x: 558, startPoint y: 402, endPoint x: 279, endPoint y: 376, distance: 280.2
click at [279, 84] on div "MASTER PRODUCT Curio Wellness - 7g Holy Gelato Flower Cannabis Flower Curio Wel…" at bounding box center [587, 84] width 905 height 0
type input "**"
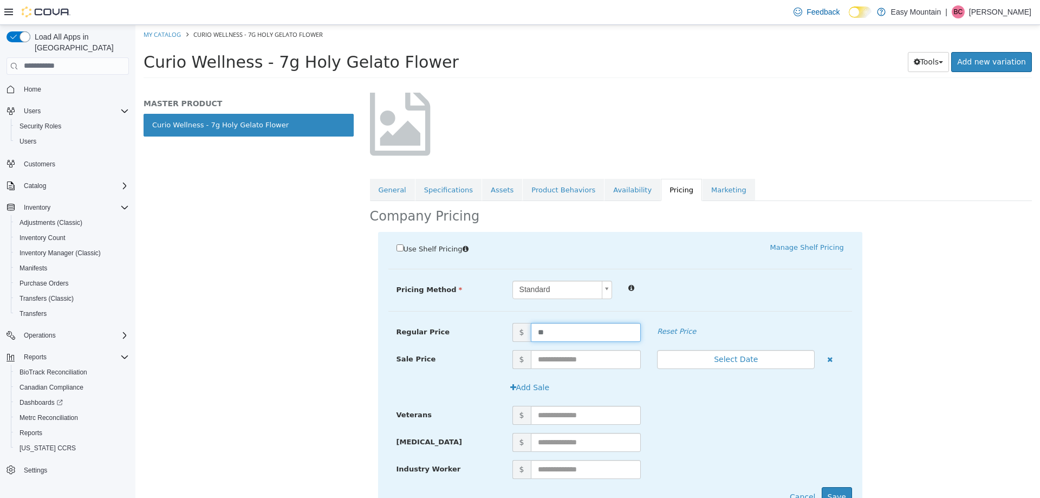
scroll to position [119, 0]
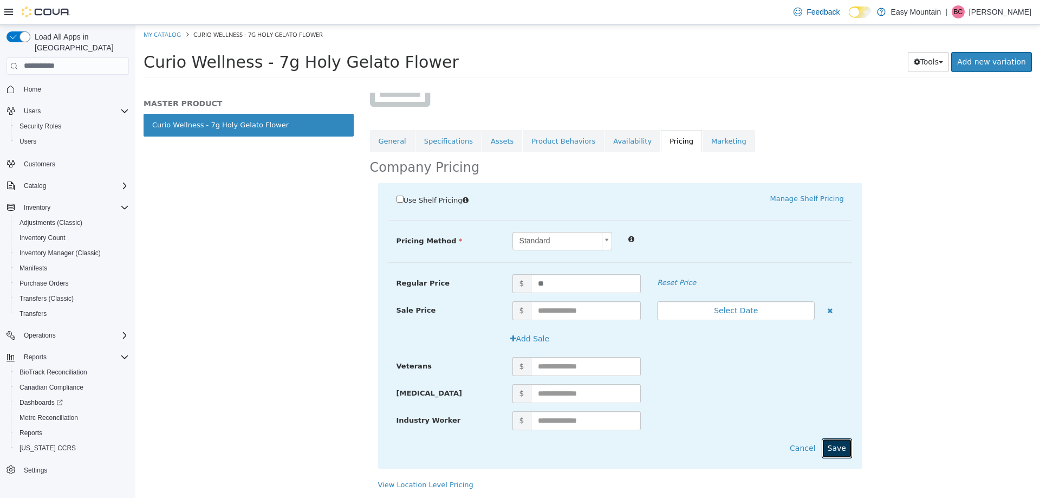
click at [841, 447] on button "Save" at bounding box center [837, 448] width 30 height 20
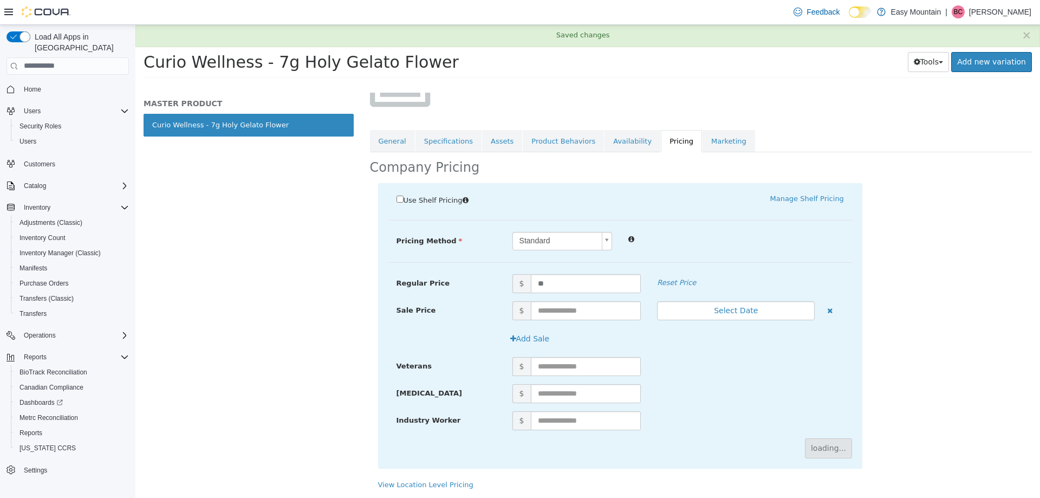
scroll to position [0, 0]
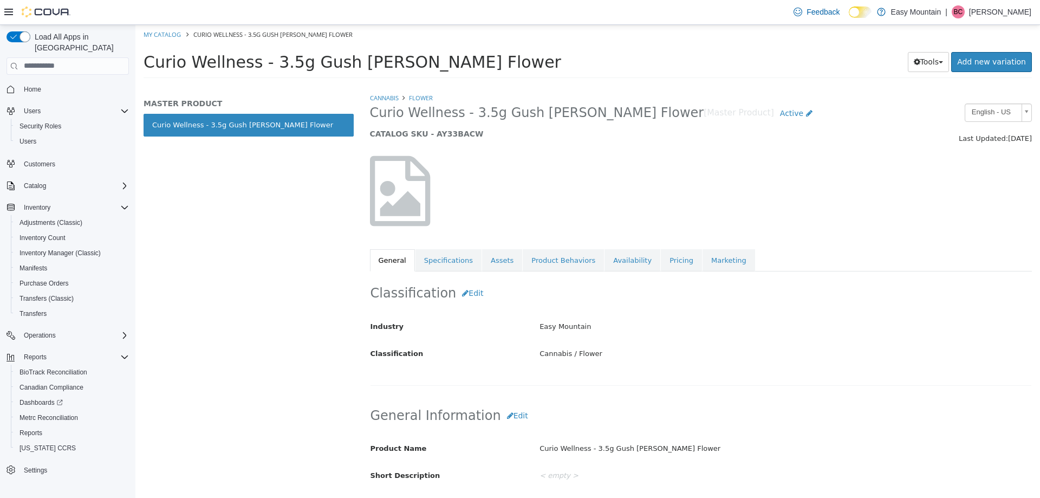
click at [660, 274] on div "Classification Edit Industry Easy Mountain Classification Cannabis / Flower Can…" at bounding box center [701, 328] width 662 height 114
click at [661, 266] on link "Pricing" at bounding box center [681, 260] width 41 height 23
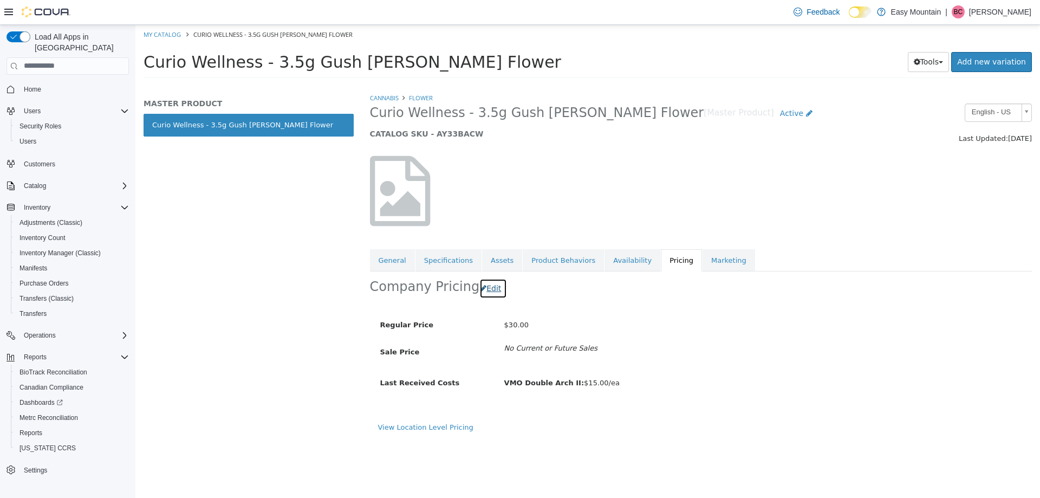
click at [485, 289] on button "Edit" at bounding box center [493, 288] width 28 height 20
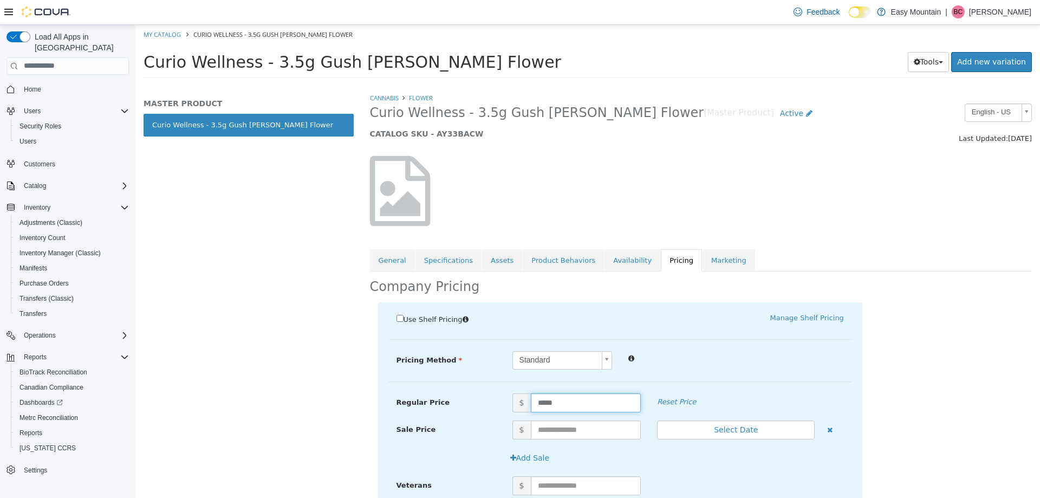
drag, startPoint x: 577, startPoint y: 405, endPoint x: 362, endPoint y: 375, distance: 216.6
click at [362, 375] on div "Cannabis Flower Curio Wellness - 3.5g Gush Mintz Flower [Master Product] Active…" at bounding box center [701, 294] width 679 height 405
type input "**"
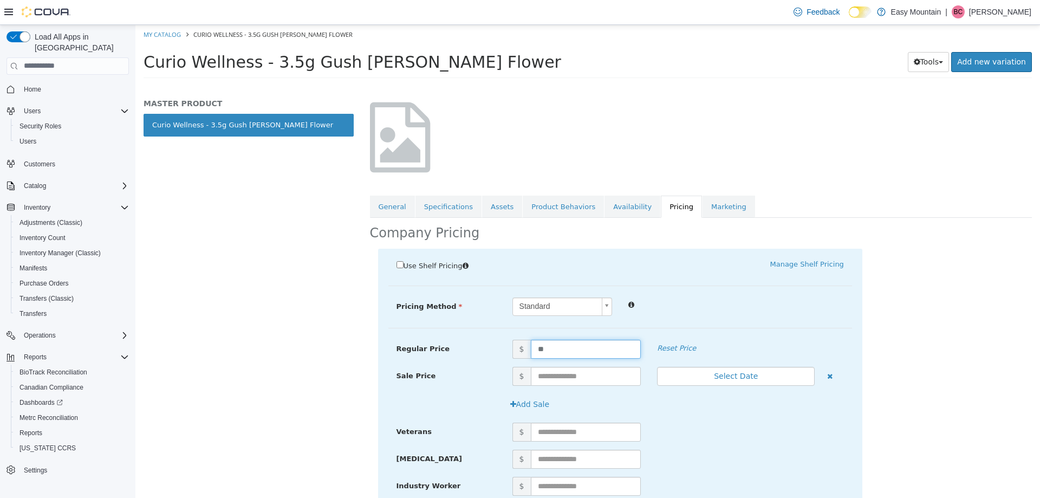
scroll to position [119, 0]
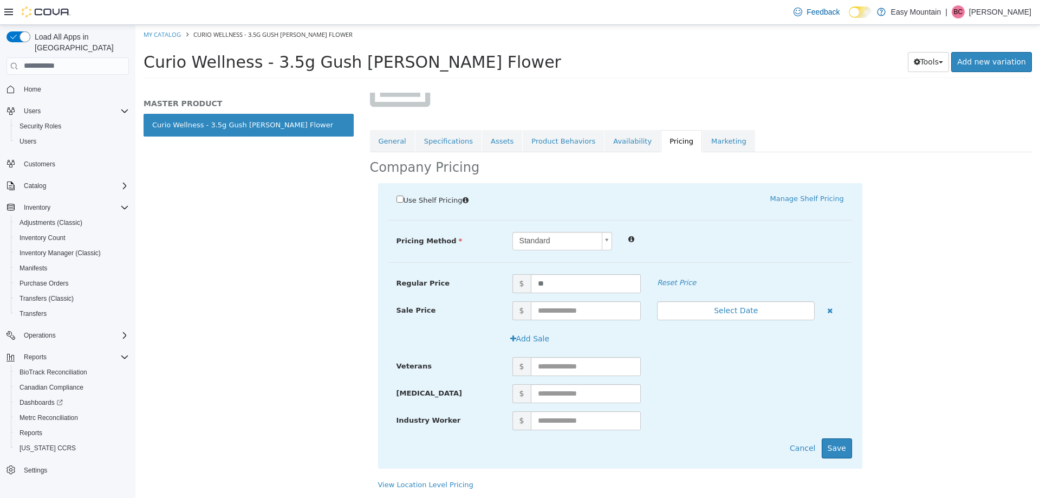
click at [848, 457] on div "Use Shelf Pricing    Manage Shelf Pricing Shelf Price Select a Shelf Price Shel…" at bounding box center [620, 325] width 484 height 285
click at [840, 447] on button "Save" at bounding box center [837, 448] width 30 height 20
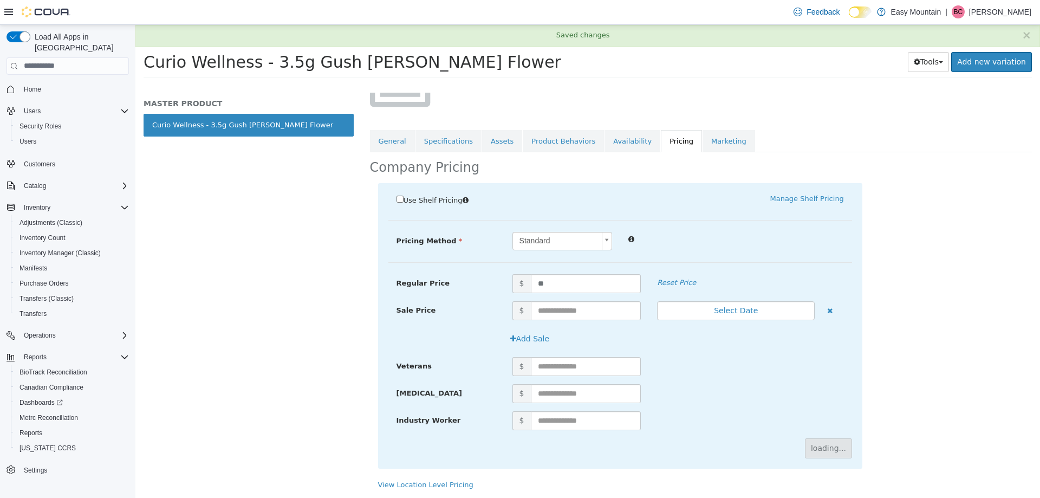
scroll to position [0, 0]
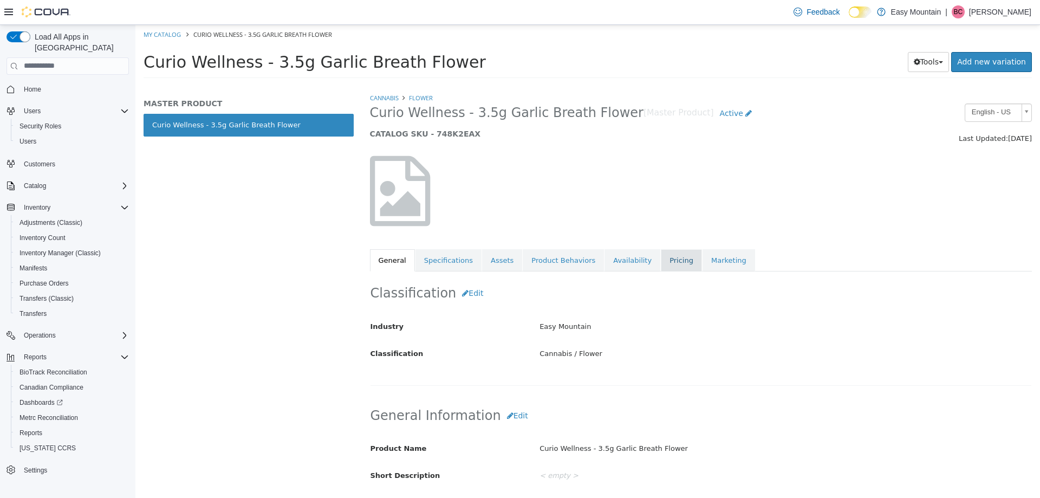
click at [662, 259] on link "Pricing" at bounding box center [681, 260] width 41 height 23
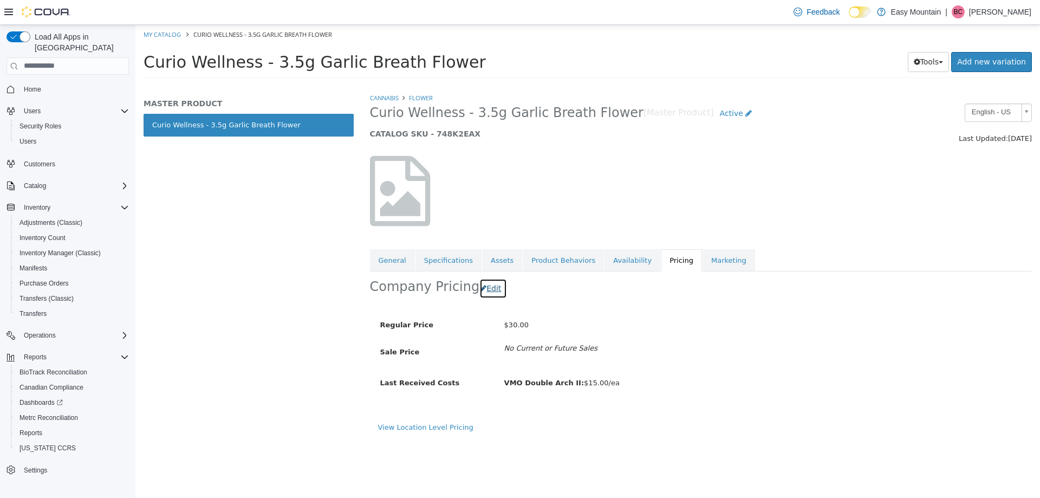
click at [480, 288] on button "Edit" at bounding box center [493, 288] width 28 height 20
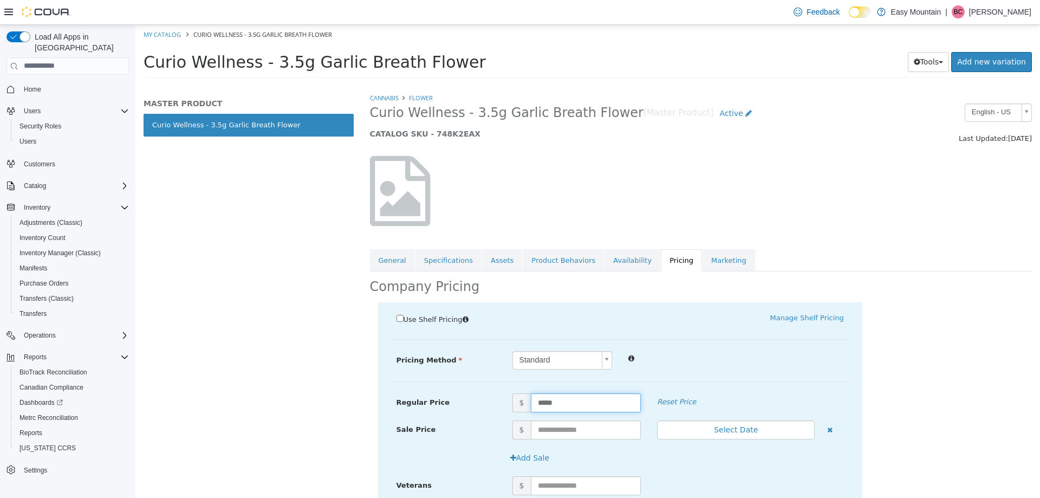
drag, startPoint x: 572, startPoint y: 404, endPoint x: 357, endPoint y: 381, distance: 216.2
click at [357, 84] on div "MASTER PRODUCT Curio Wellness - 3.5g Garlic Breath Flower Cannabis Flower Curio…" at bounding box center [587, 84] width 905 height 0
type input "**"
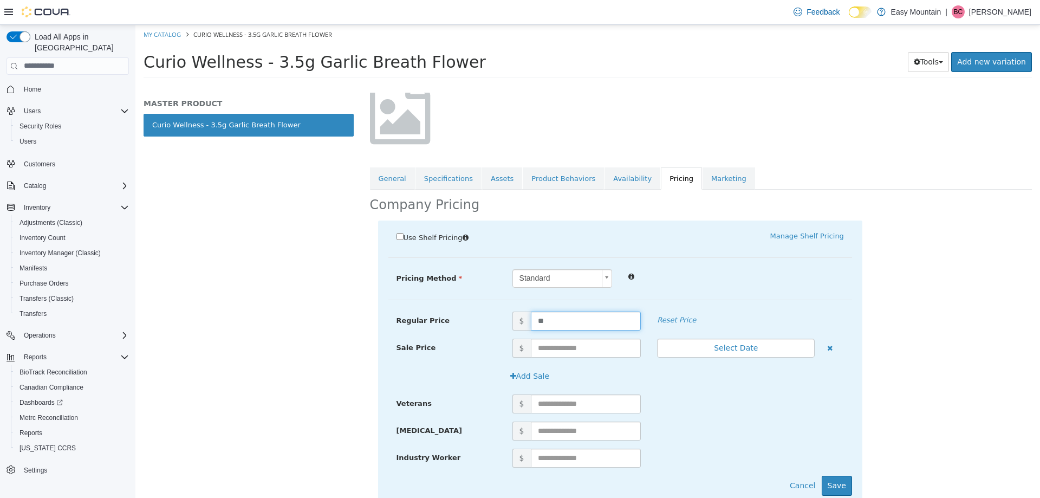
scroll to position [119, 0]
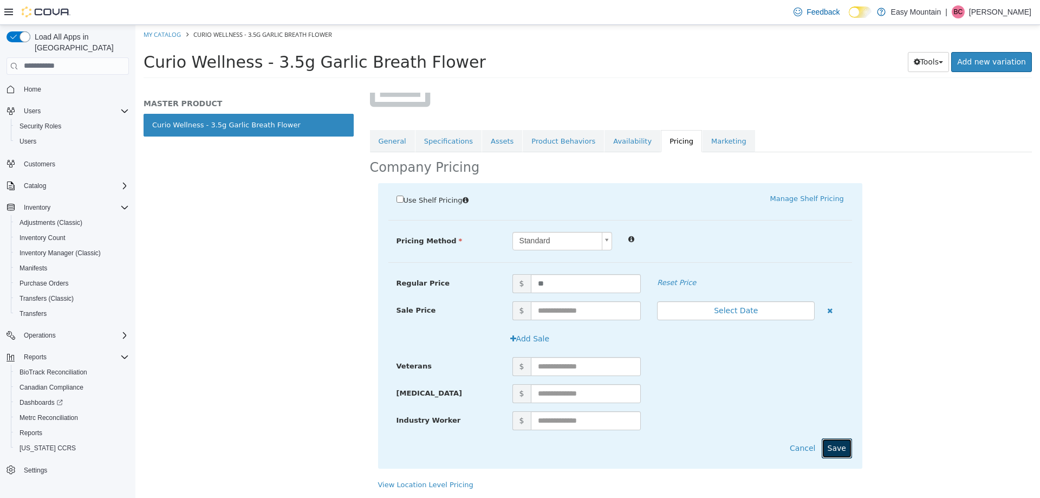
click at [837, 450] on button "Save" at bounding box center [837, 448] width 30 height 20
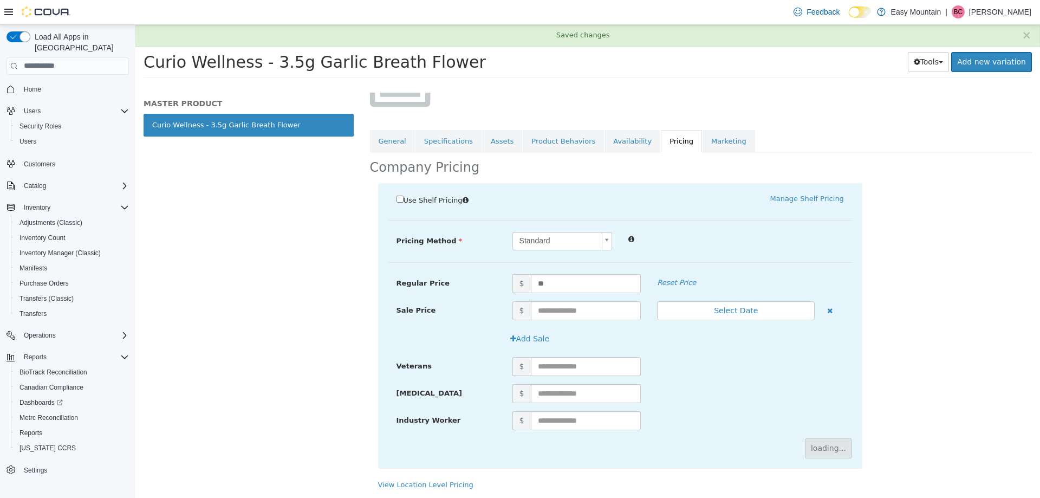
scroll to position [0, 0]
